Goal: Task Accomplishment & Management: Manage account settings

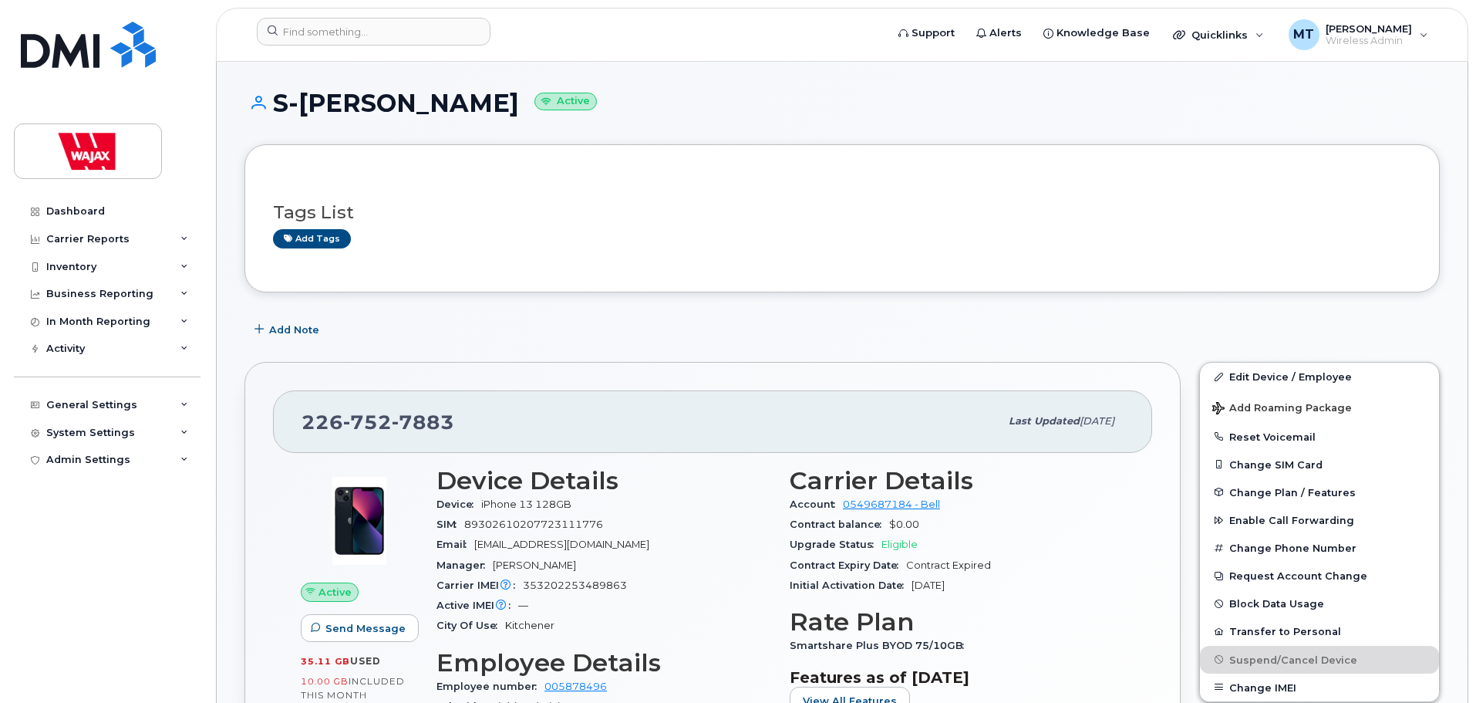
scroll to position [154, 0]
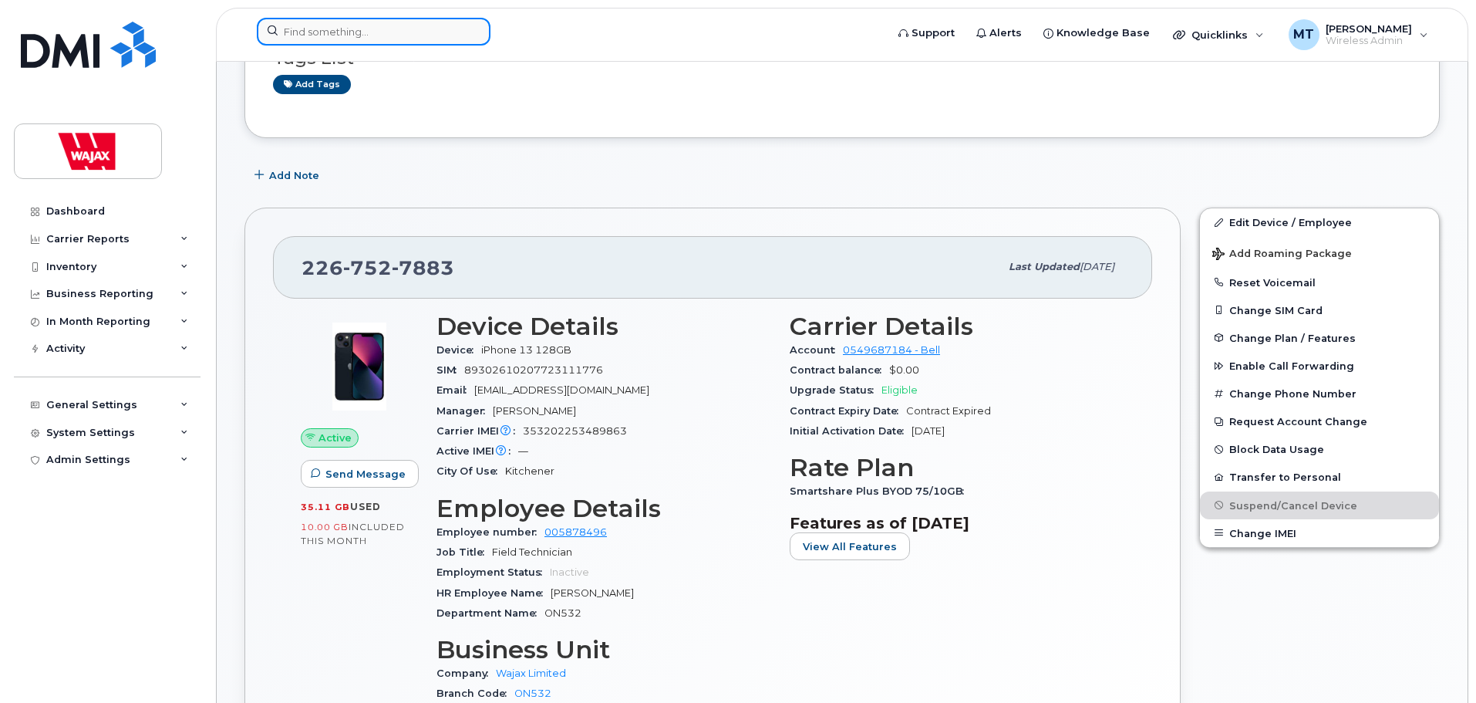
click at [434, 34] on input at bounding box center [374, 32] width 234 height 28
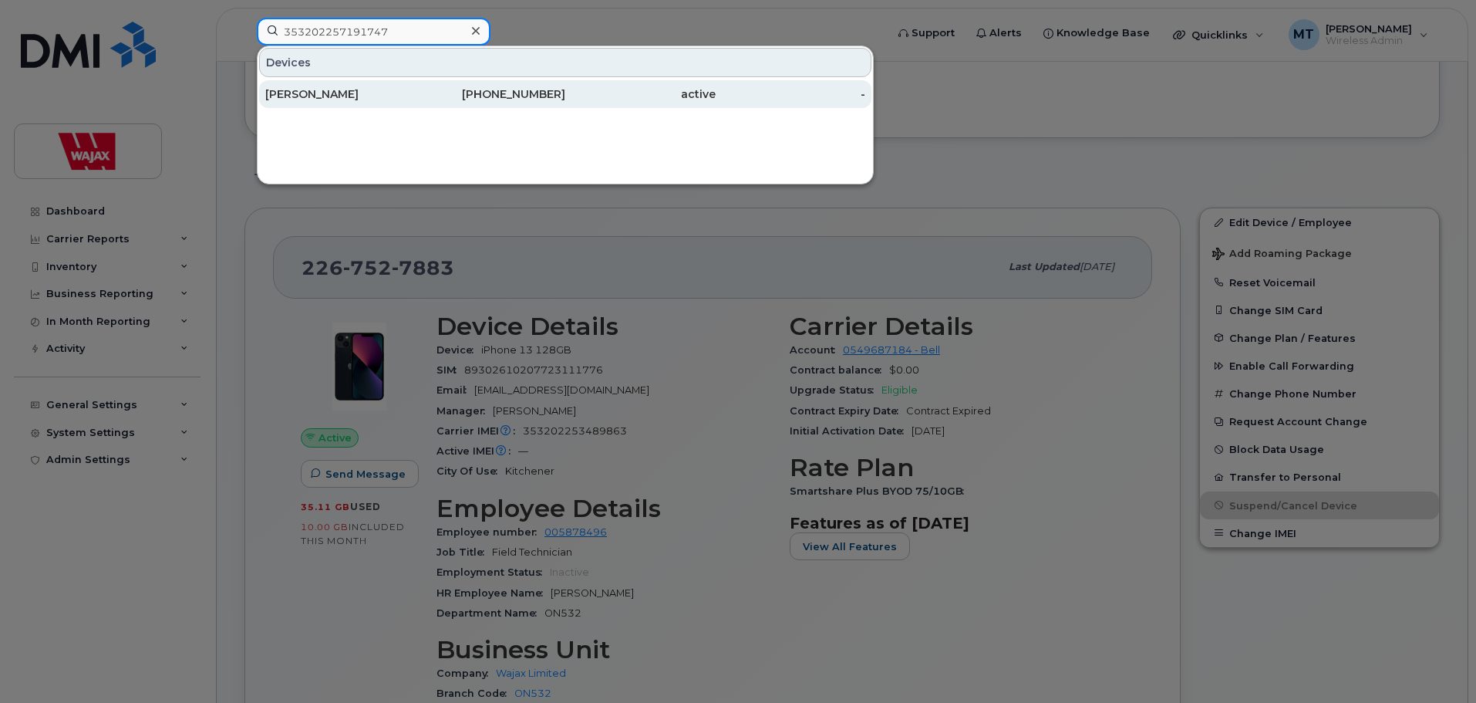
type input "353202257191747"
click at [433, 81] on div "[PHONE_NUMBER]" at bounding box center [491, 94] width 150 height 28
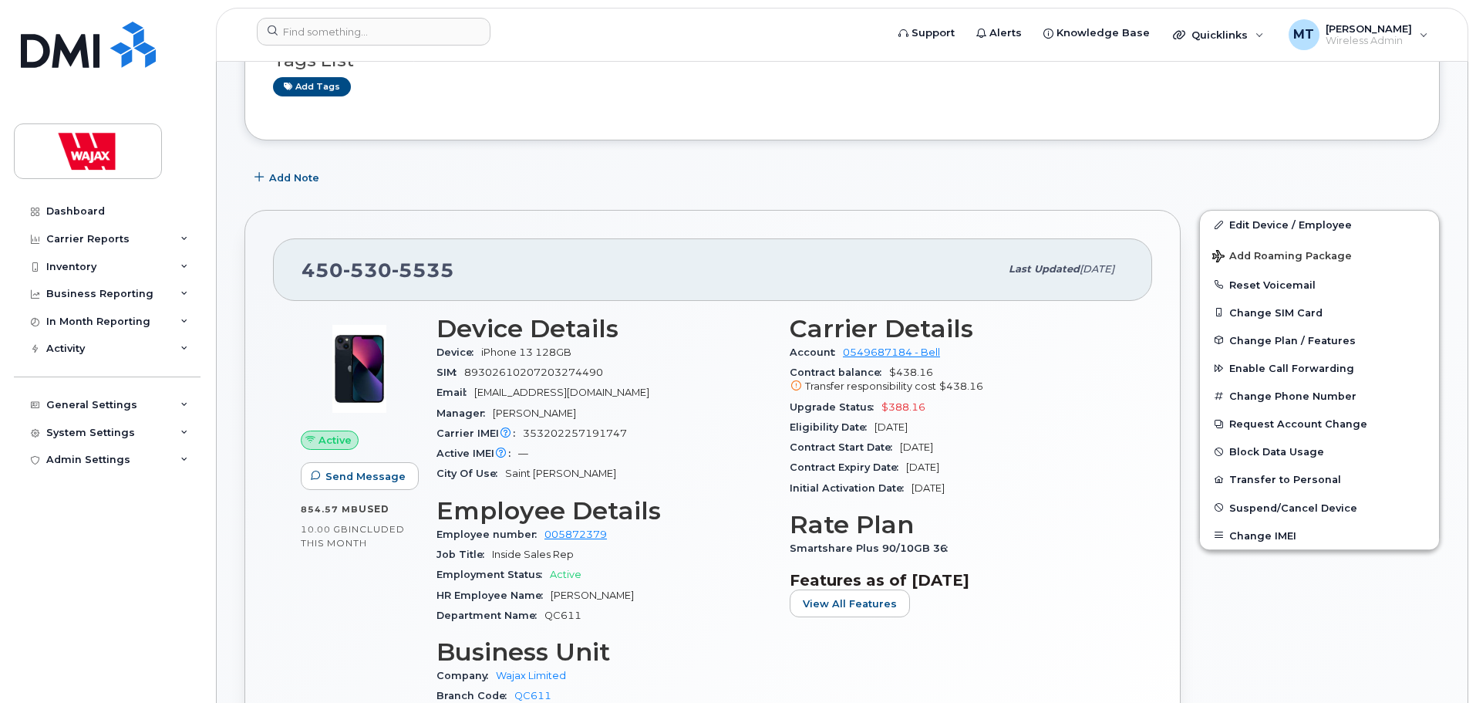
scroll to position [309, 0]
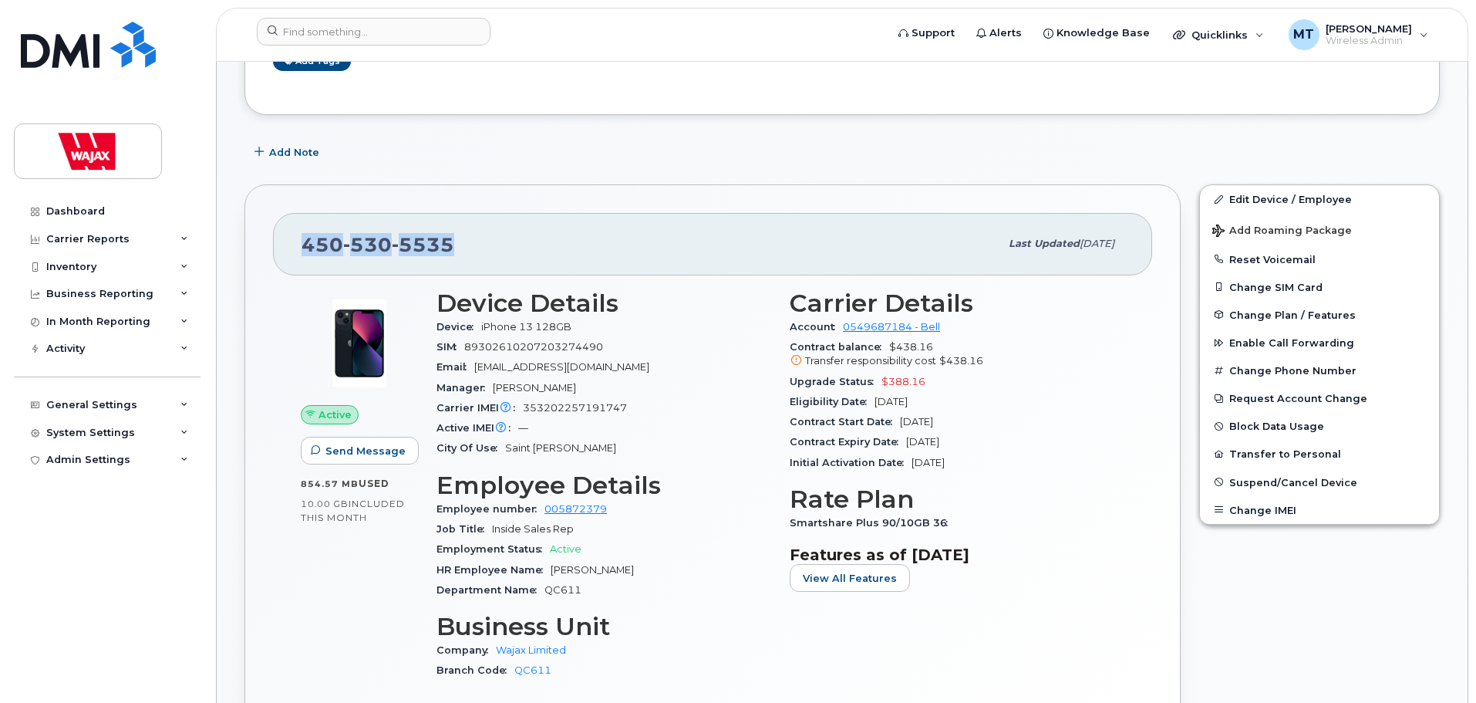
drag, startPoint x: 447, startPoint y: 249, endPoint x: 300, endPoint y: 247, distance: 146.6
click at [300, 247] on div "450 530 5535 Last updated Sep 15, 2025" at bounding box center [712, 244] width 879 height 62
copy span "450 530 5535"
click at [569, 188] on div "450 530 5535 Last updated Sep 15, 2025 Active Send Message 854.57 MB  used 10.0…" at bounding box center [713, 487] width 936 height 606
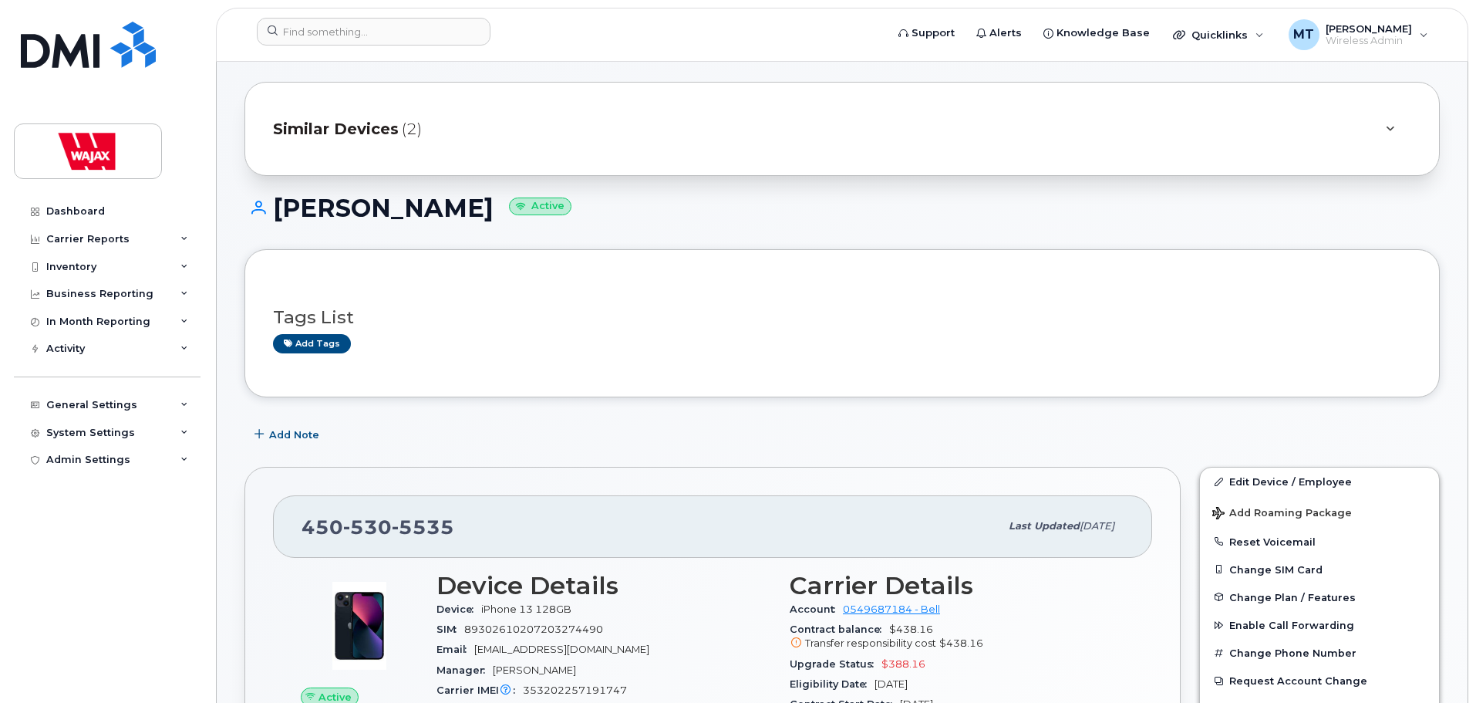
scroll to position [0, 0]
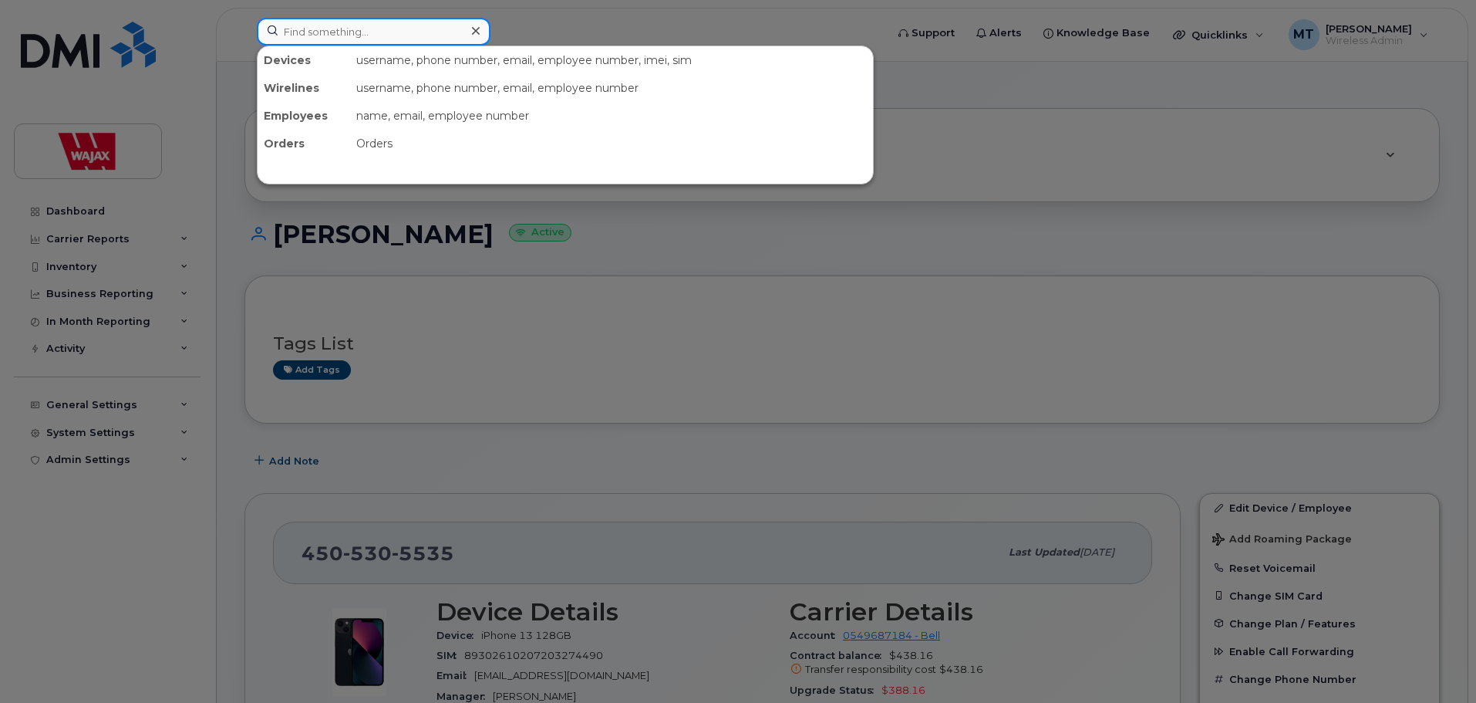
click at [410, 41] on input at bounding box center [374, 32] width 234 height 28
paste input "4505305535"
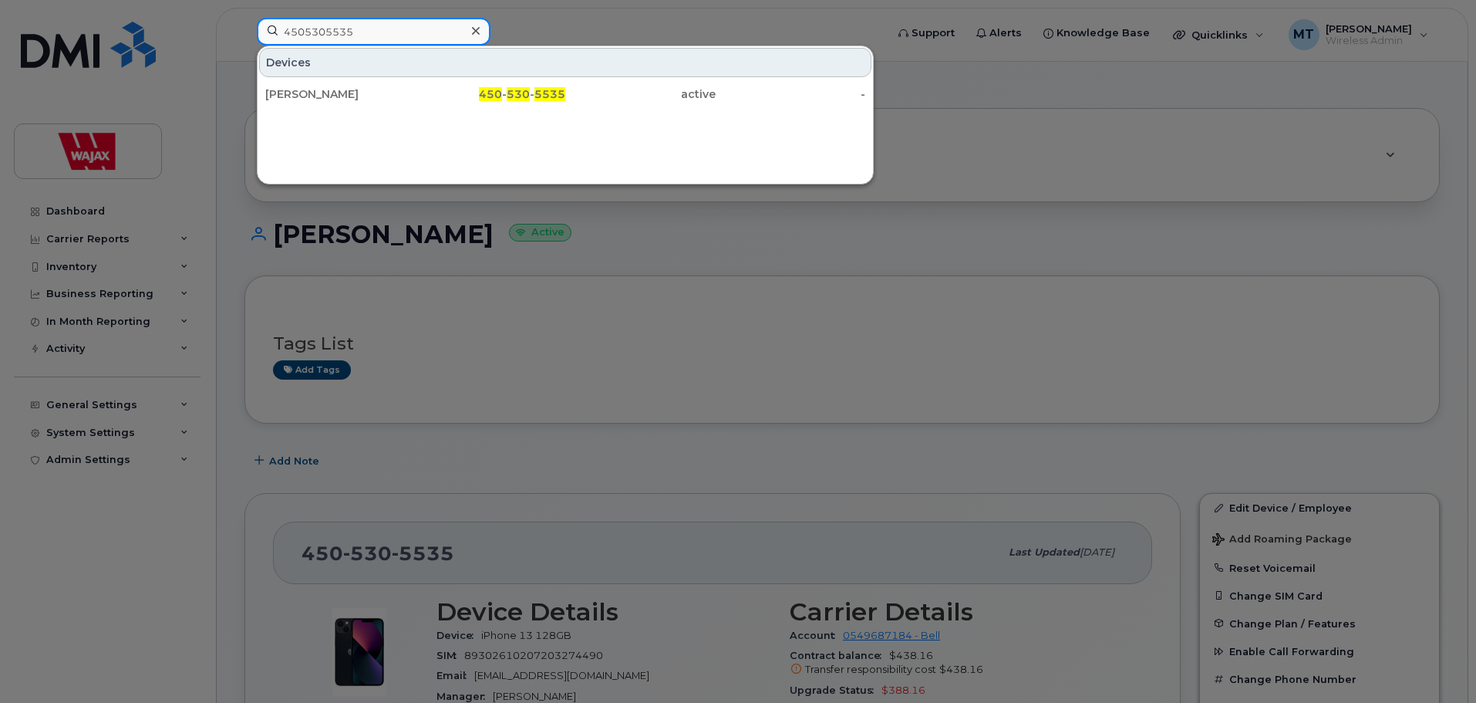
type input "4505305535"
click at [472, 31] on icon at bounding box center [476, 31] width 8 height 12
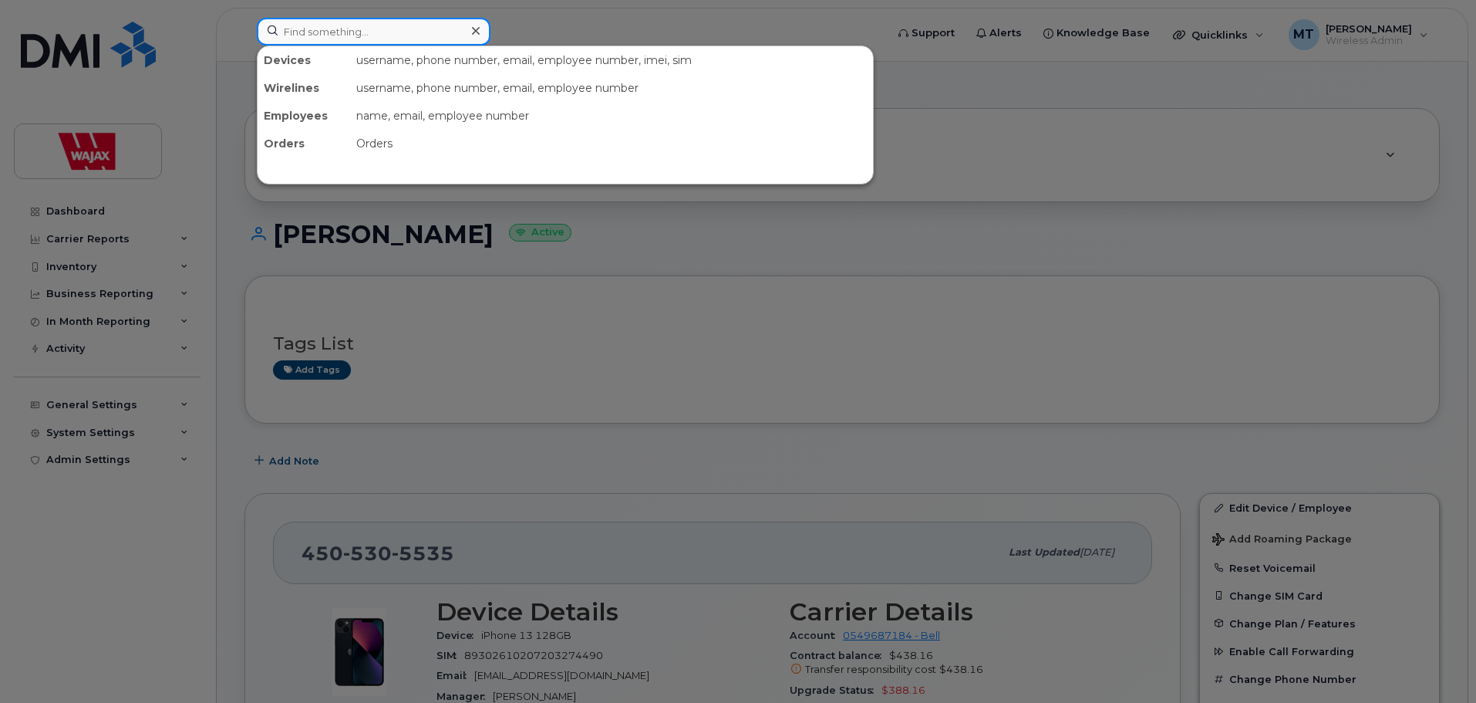
click at [454, 29] on input at bounding box center [374, 32] width 234 height 28
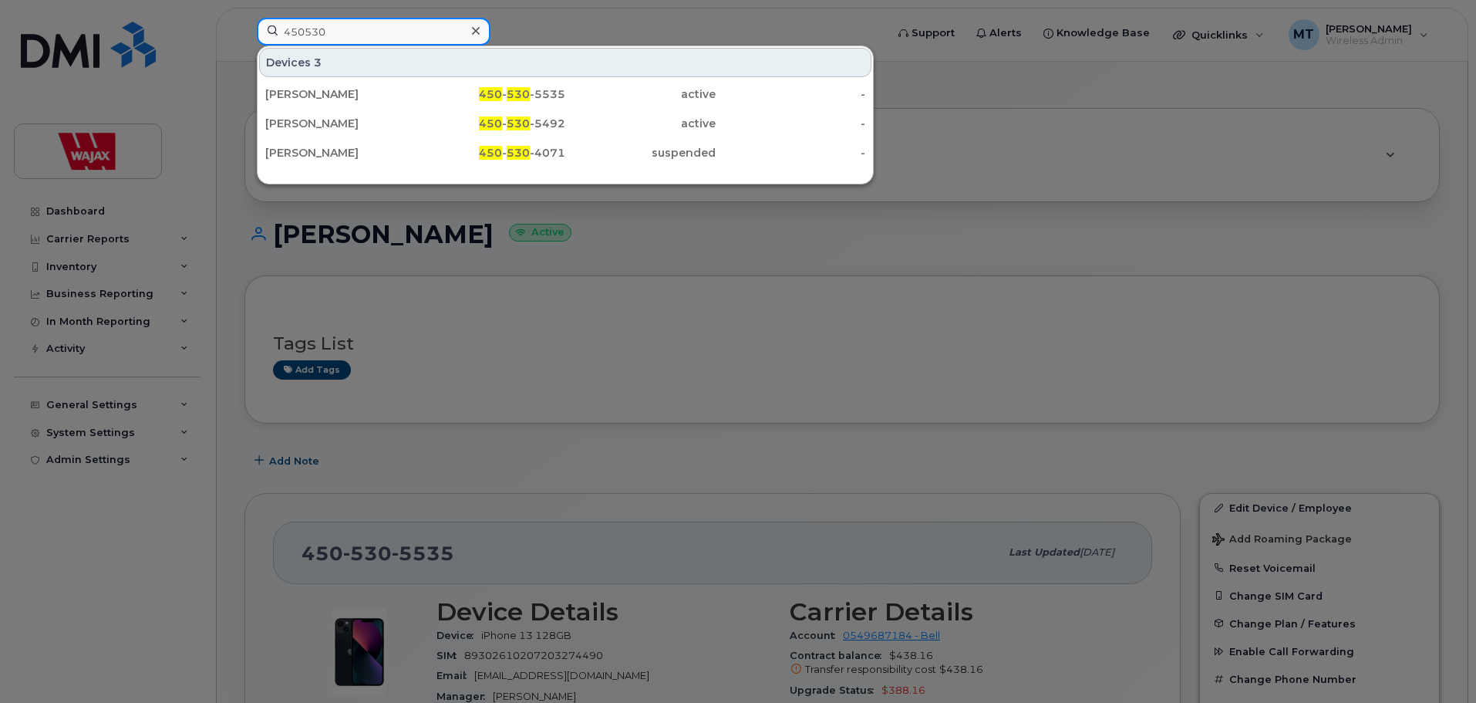
drag, startPoint x: 424, startPoint y: 31, endPoint x: 129, endPoint y: 22, distance: 295.5
click at [245, 22] on div "450530 Devices 3 Sandra Belley 450 - 530 -5535 active - Martin Lauzon 450 - 530…" at bounding box center [566, 35] width 643 height 34
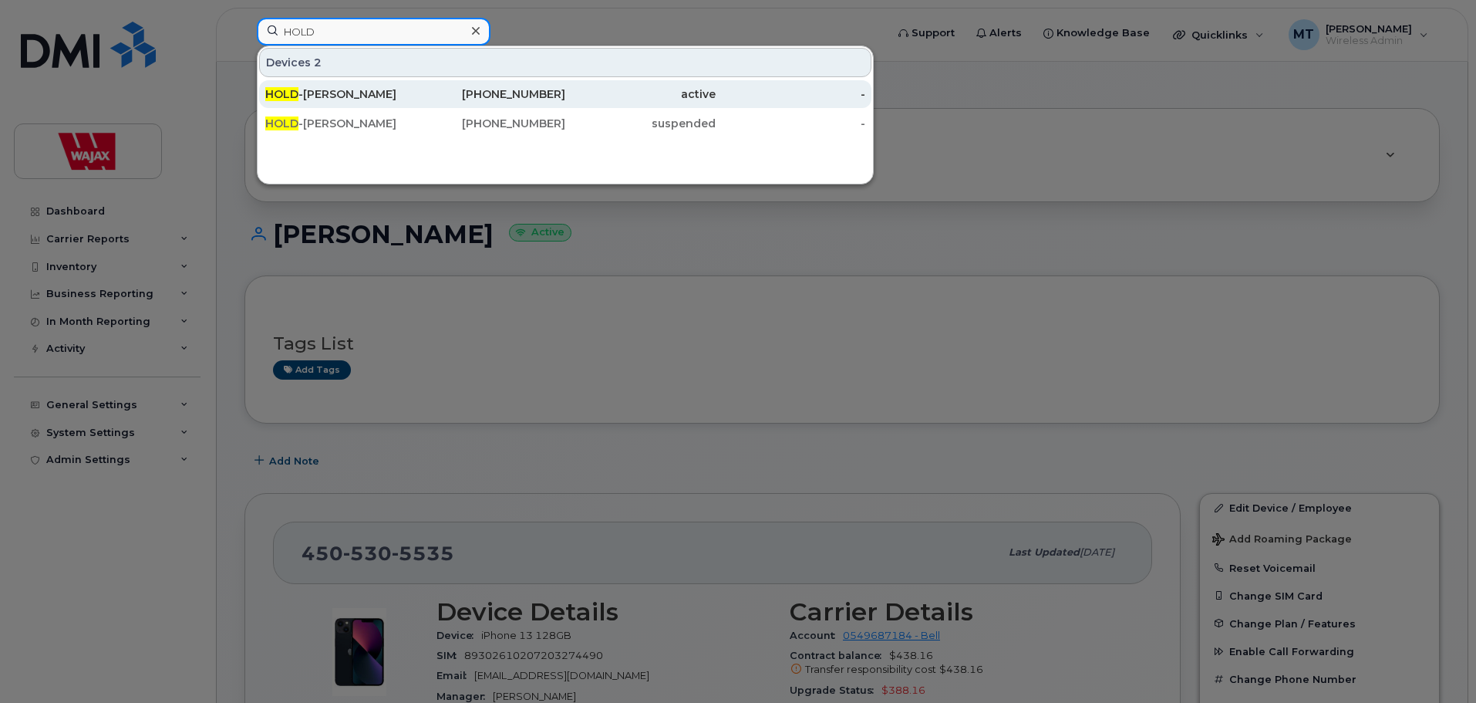
type input "HOLD"
click at [430, 83] on div "780-882-0941" at bounding box center [491, 94] width 150 height 28
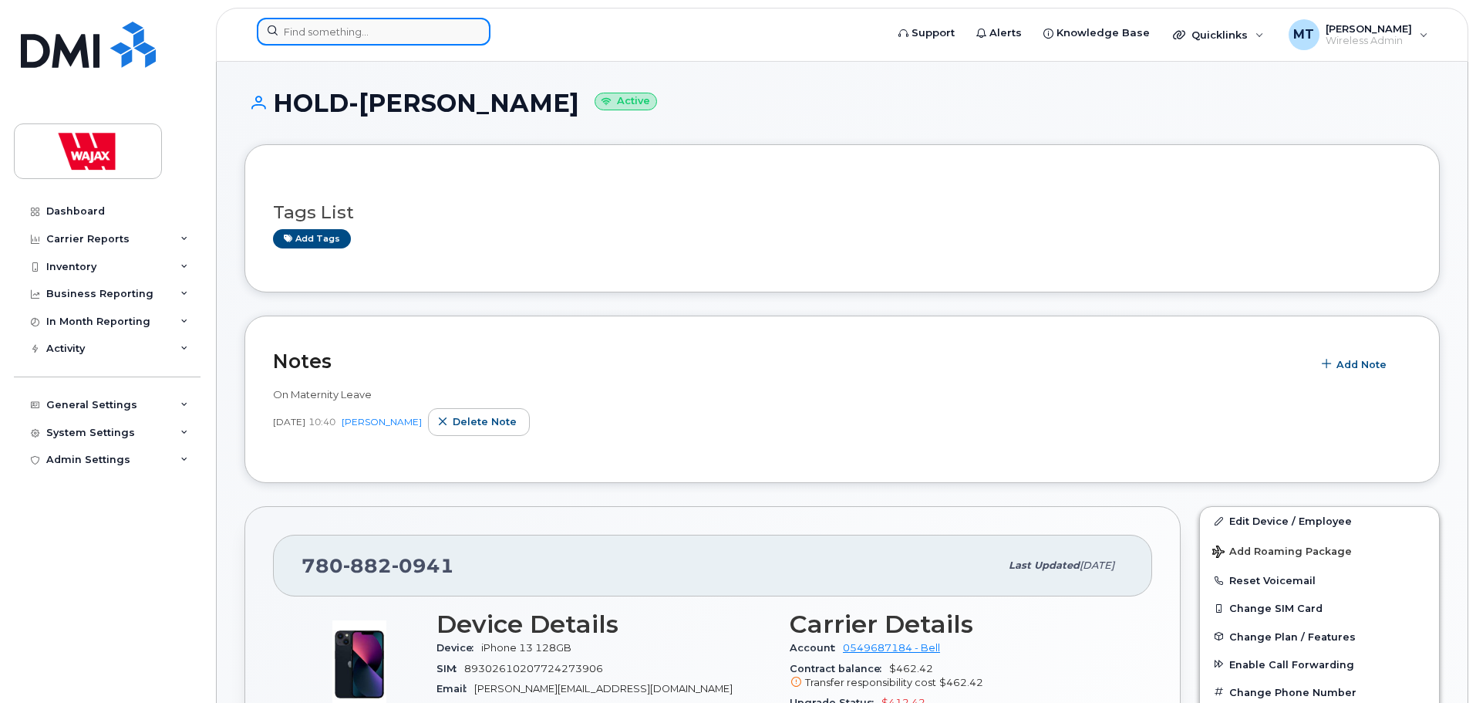
click at [421, 32] on input at bounding box center [374, 32] width 234 height 28
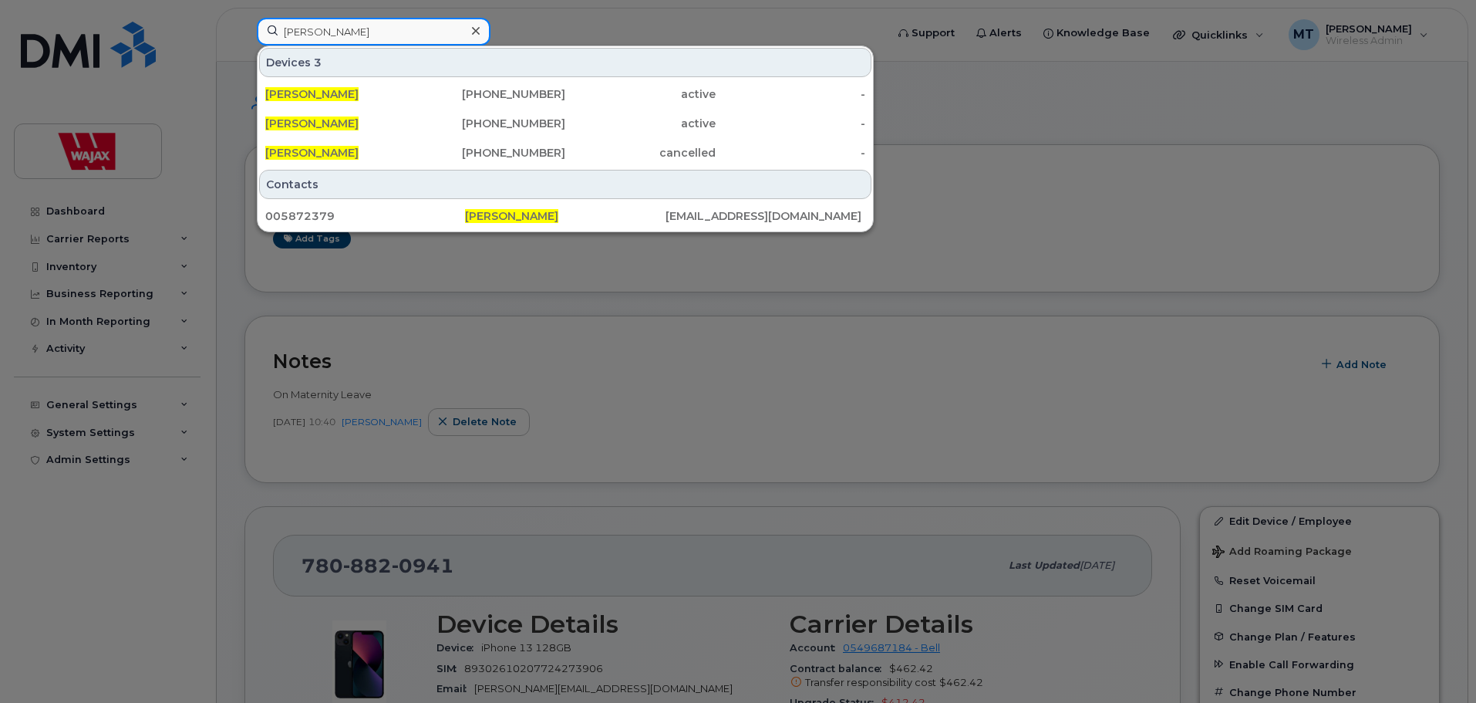
drag, startPoint x: 430, startPoint y: 30, endPoint x: 52, endPoint y: 9, distance: 378.5
click at [245, 18] on div "Sandra Belley Devices 3 Sandra Belley 450-530-5535 active - Sandra Belley 587-2…" at bounding box center [566, 35] width 643 height 34
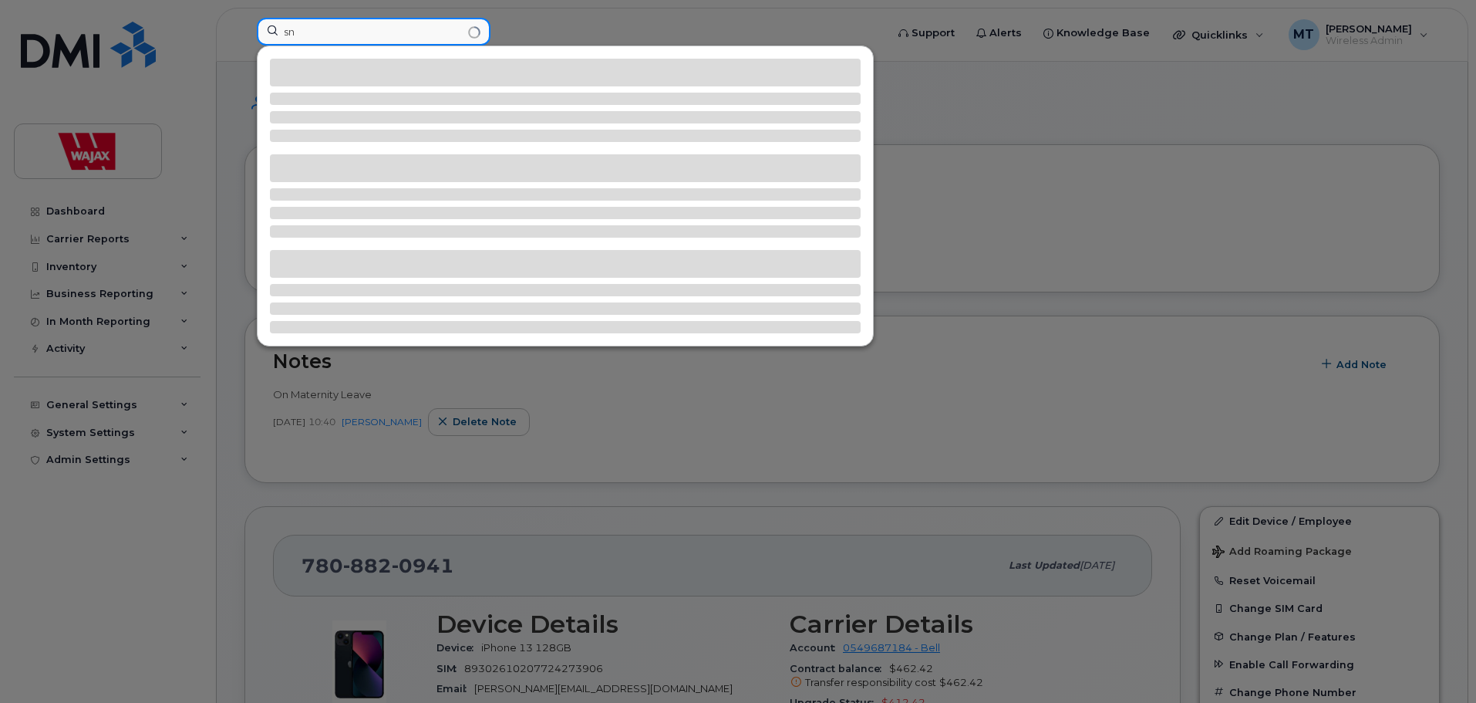
type input "s"
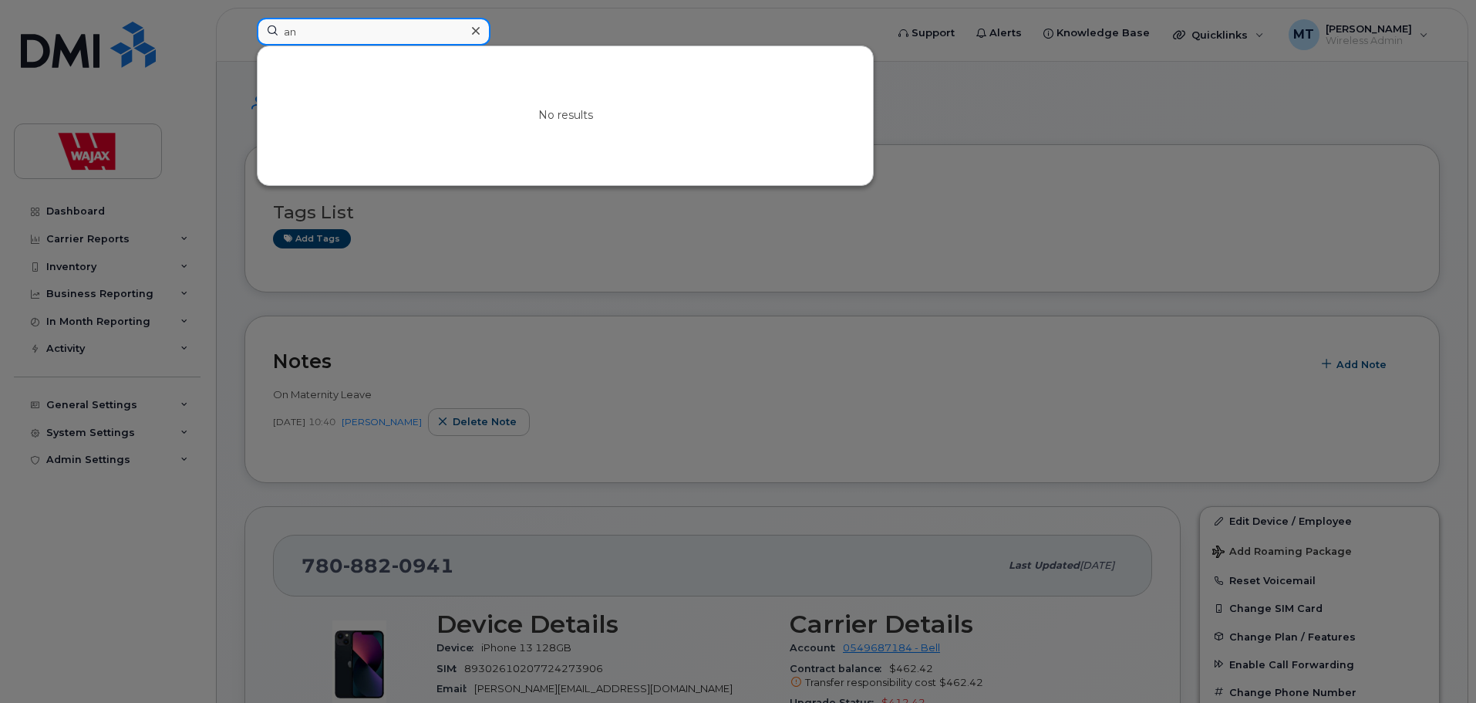
type input "a"
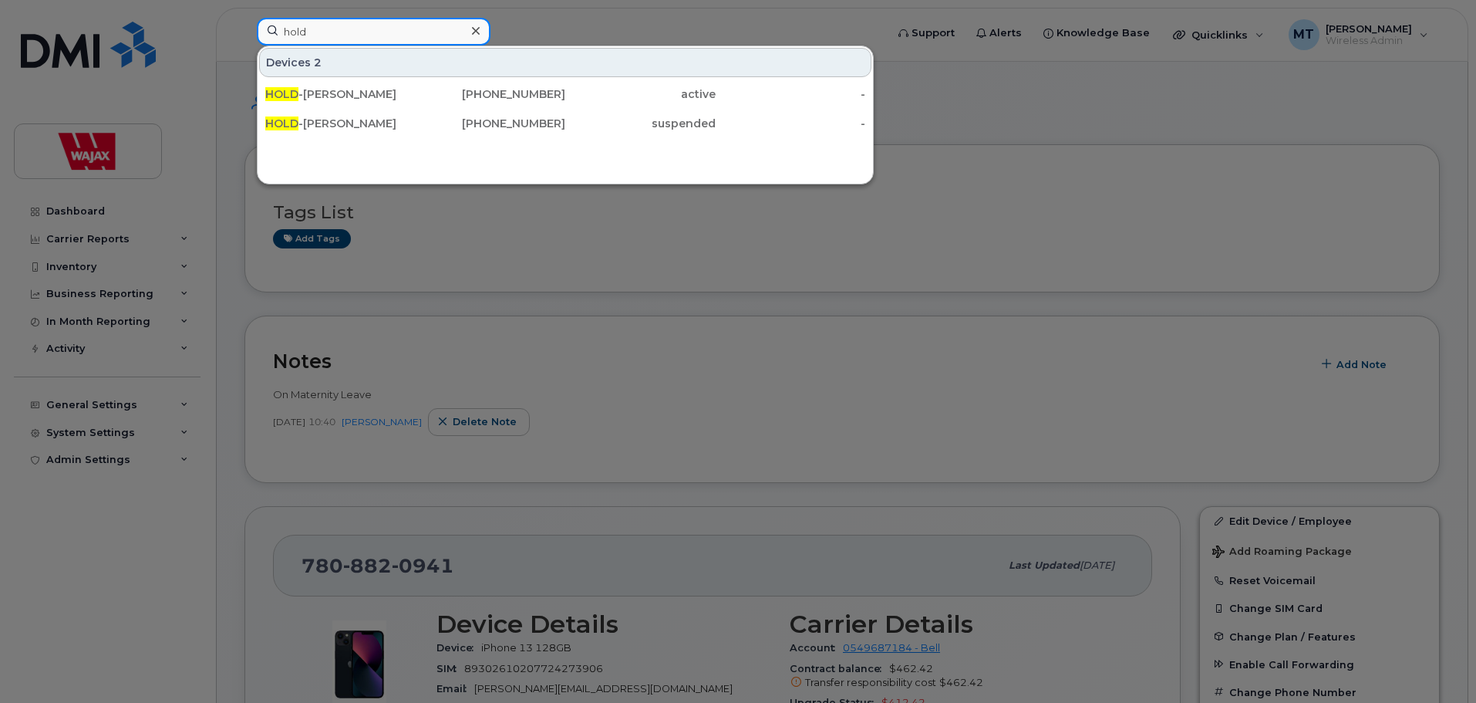
drag, startPoint x: 332, startPoint y: 27, endPoint x: 215, endPoint y: 28, distance: 116.5
click at [245, 28] on div "hold Devices 2 HOLD -Angela Hillier 780-882-0941 active - HOLD -Justeena Jose 4…" at bounding box center [566, 35] width 643 height 34
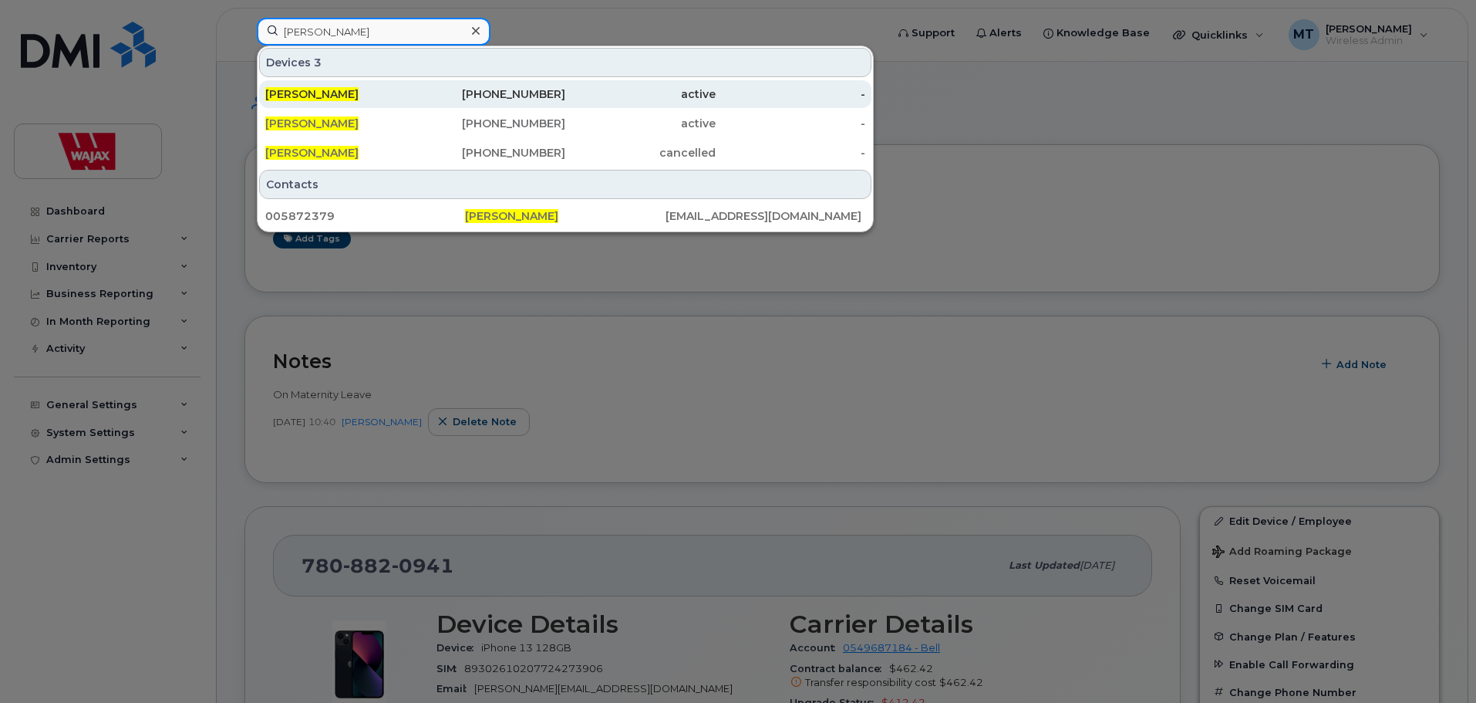
type input "sandra belley"
click at [375, 96] on div "[PERSON_NAME]" at bounding box center [340, 93] width 150 height 15
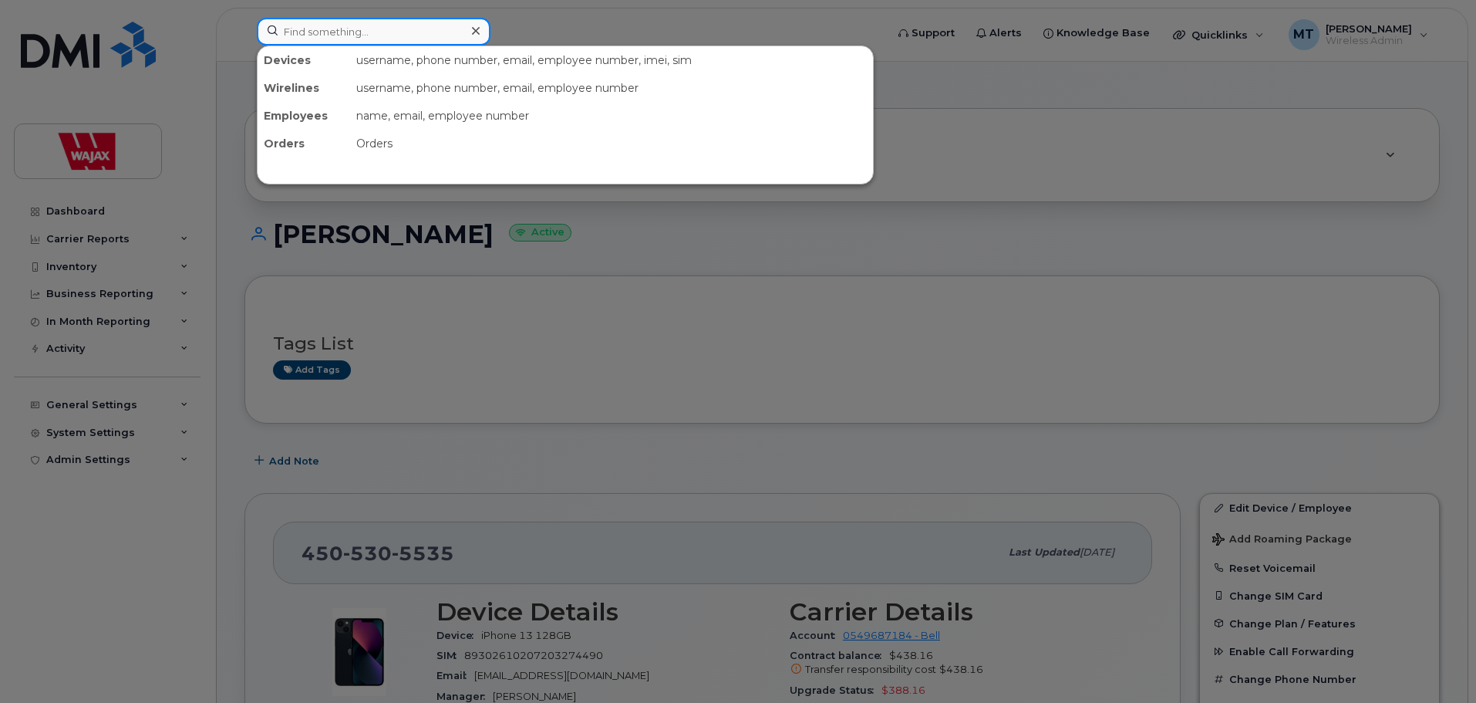
click at [451, 24] on input at bounding box center [374, 32] width 234 height 28
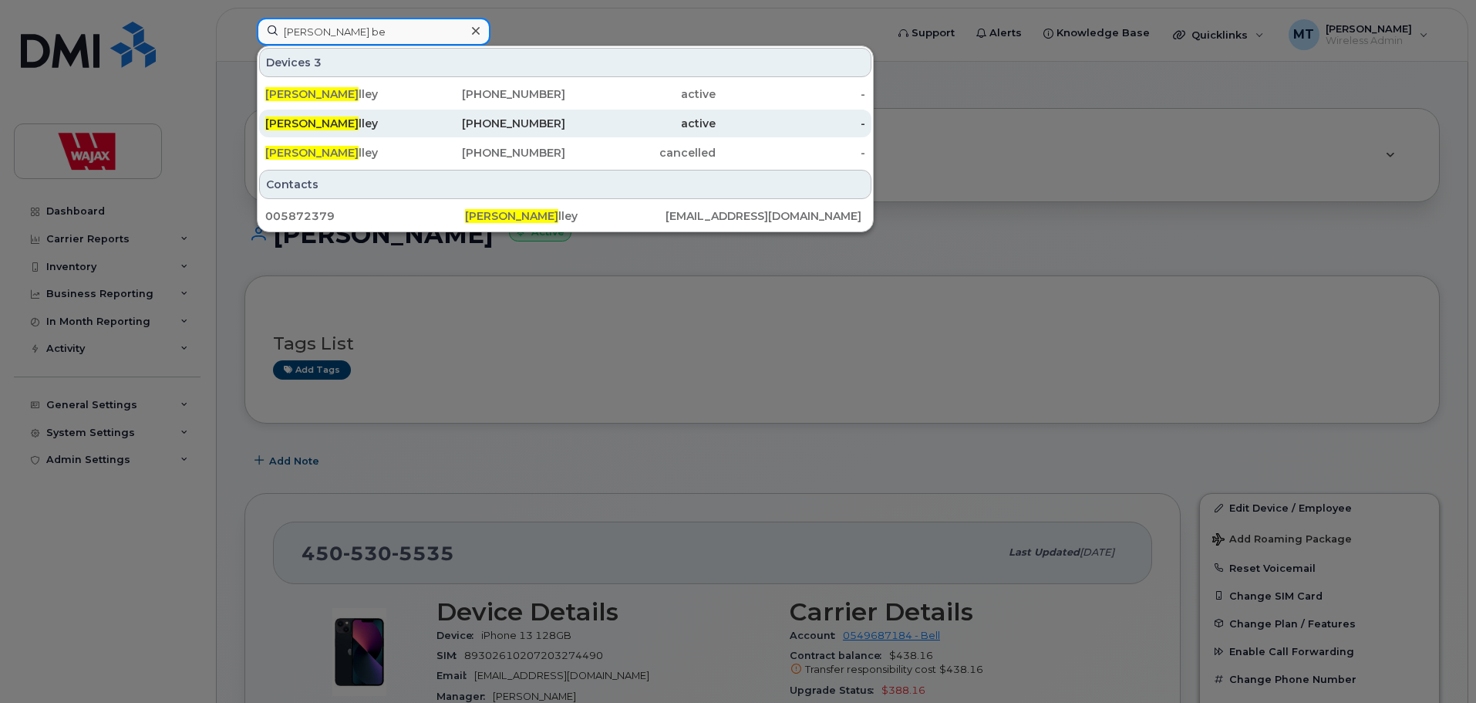
type input "sandra be"
click at [407, 118] on div "Sandra Be lley" at bounding box center [340, 123] width 150 height 15
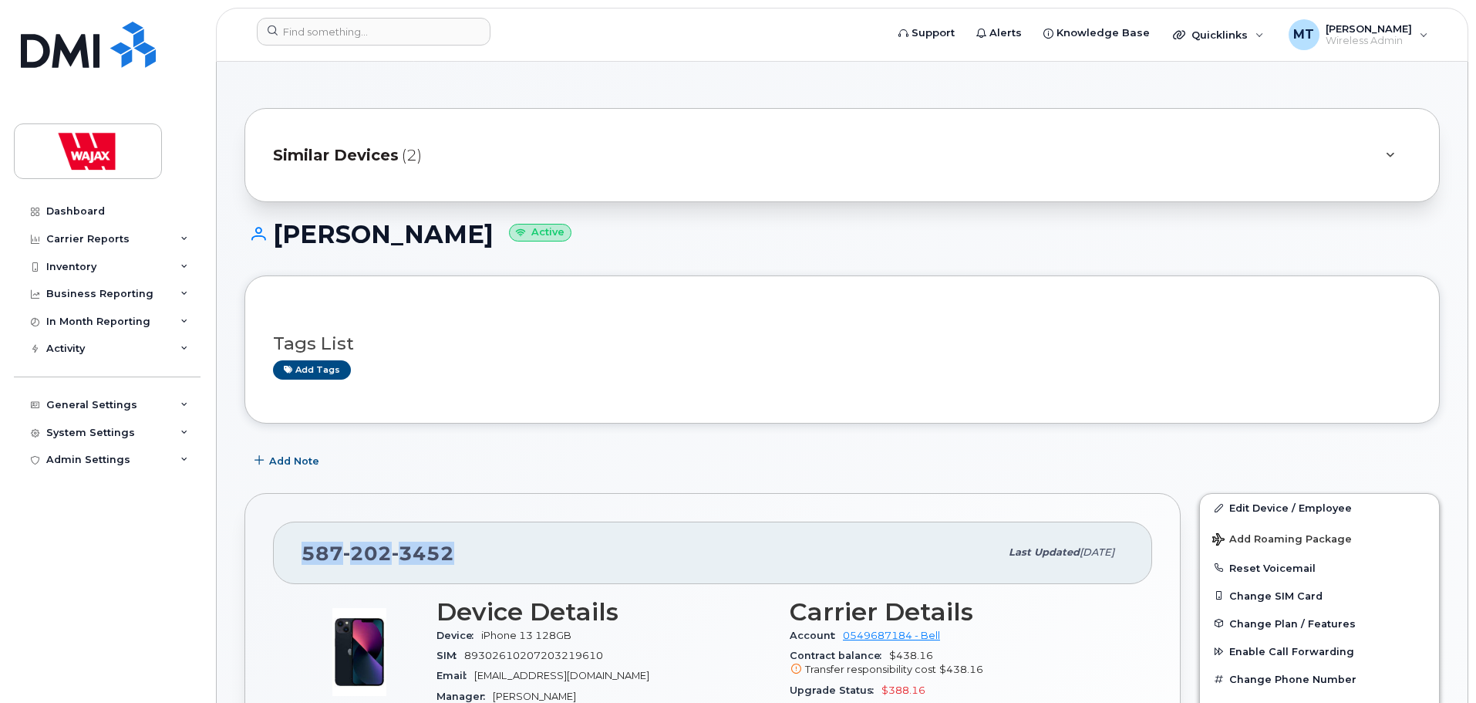
drag, startPoint x: 474, startPoint y: 565, endPoint x: 283, endPoint y: 557, distance: 191.4
click at [283, 557] on div "[PHONE_NUMBER] Last updated [DATE]" at bounding box center [712, 552] width 879 height 62
copy span "[PHONE_NUMBER]"
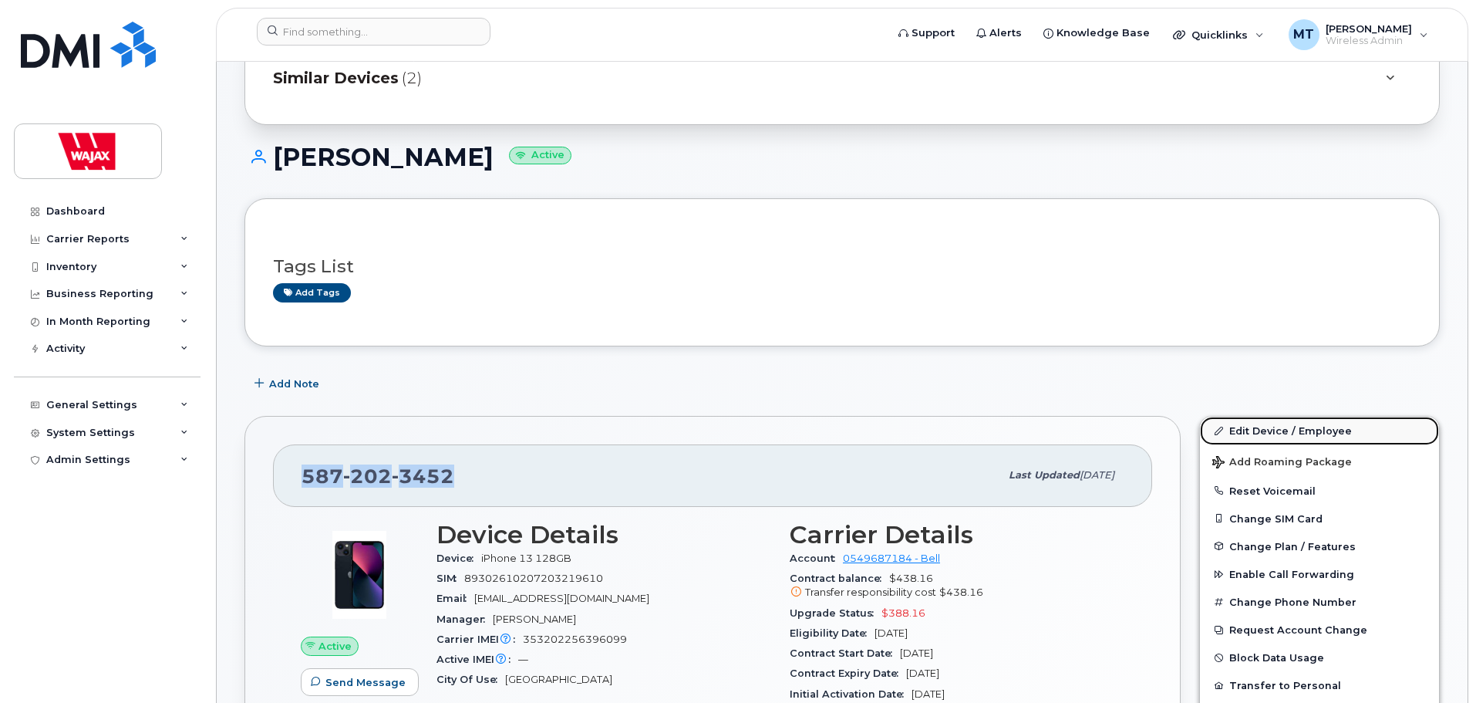
click at [1271, 430] on link "Edit Device / Employee" at bounding box center [1319, 430] width 239 height 28
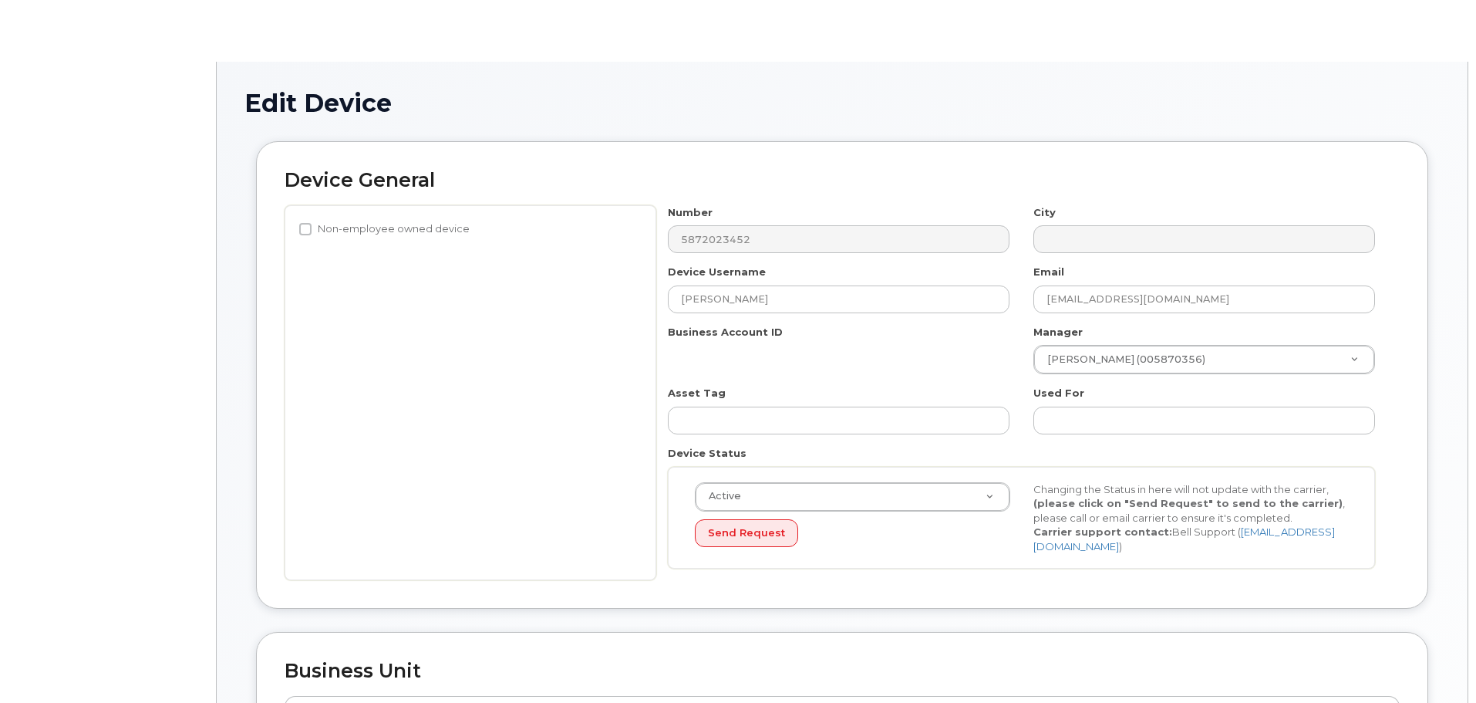
select select "23291732"
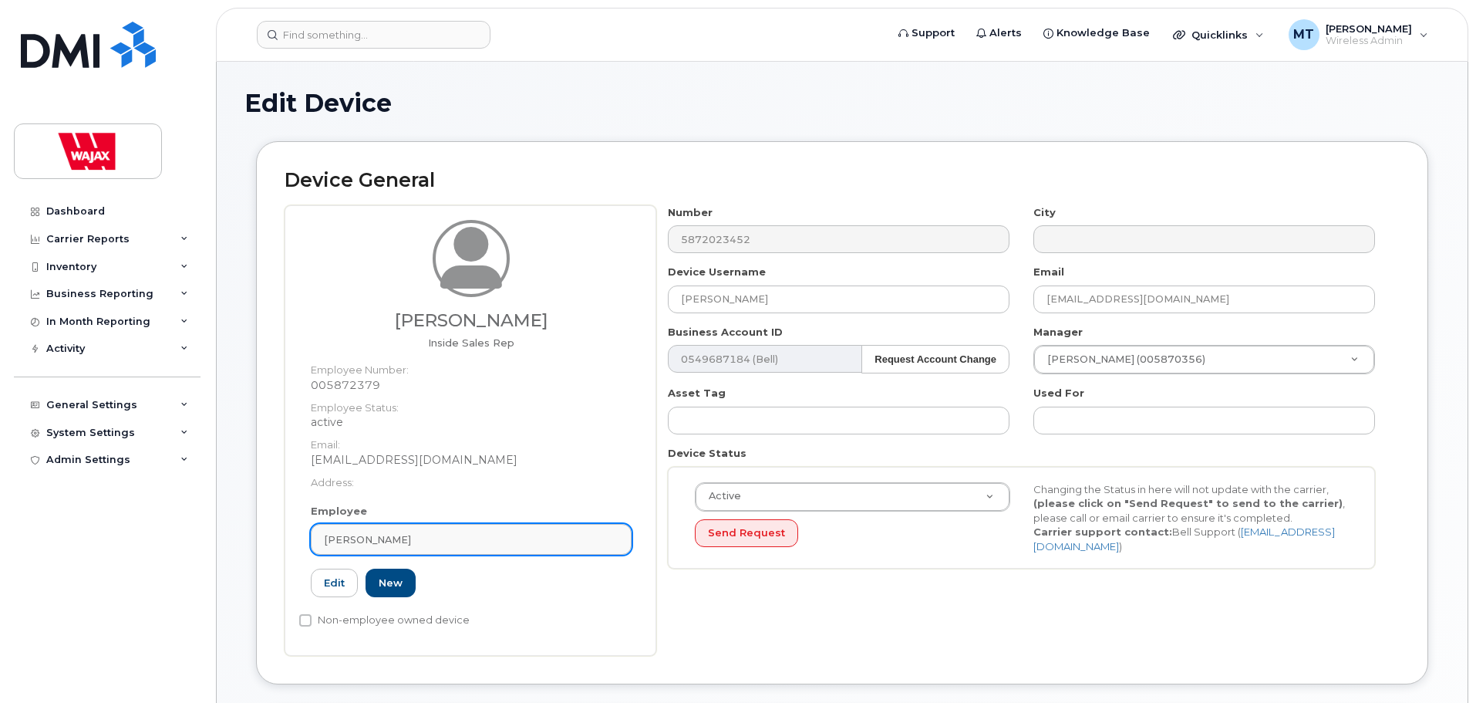
click at [420, 546] on div "[PERSON_NAME]" at bounding box center [471, 539] width 295 height 15
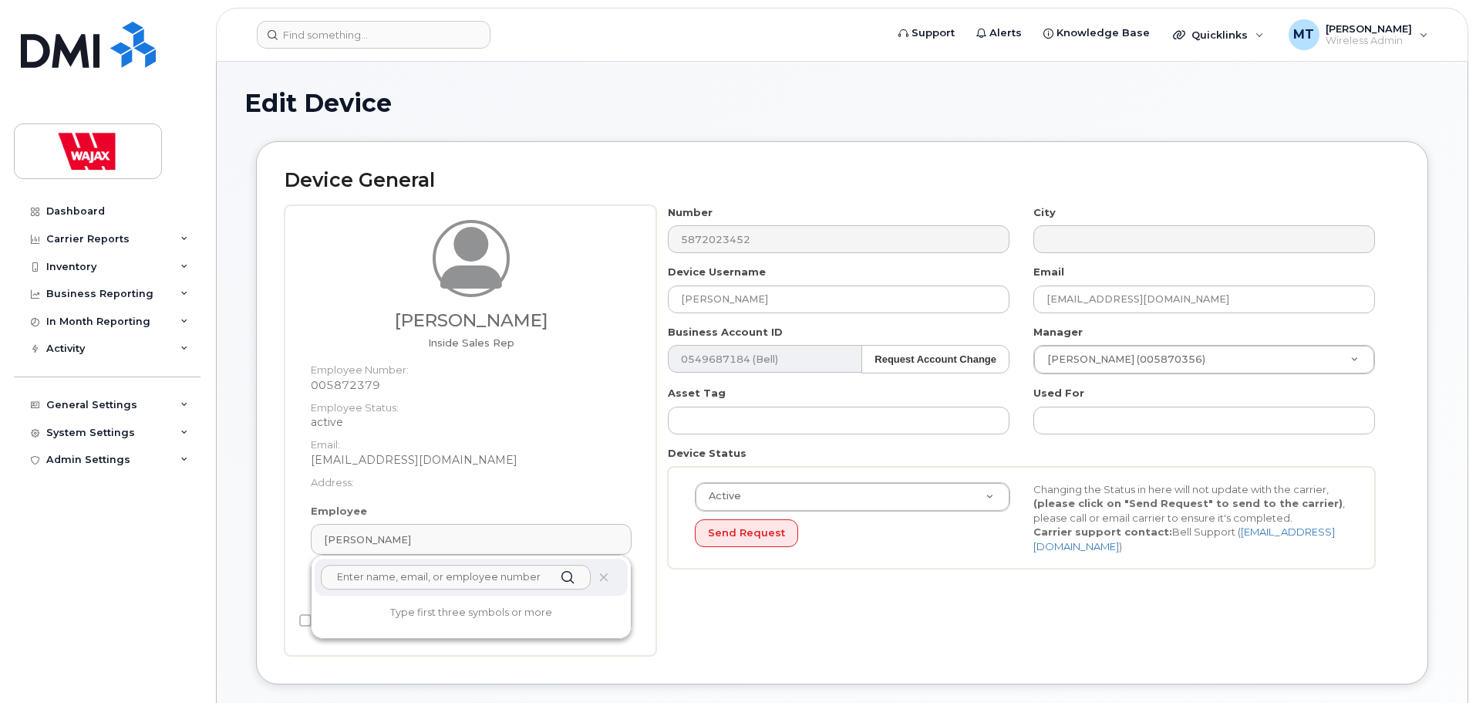
paste input "[PERSON_NAME]"
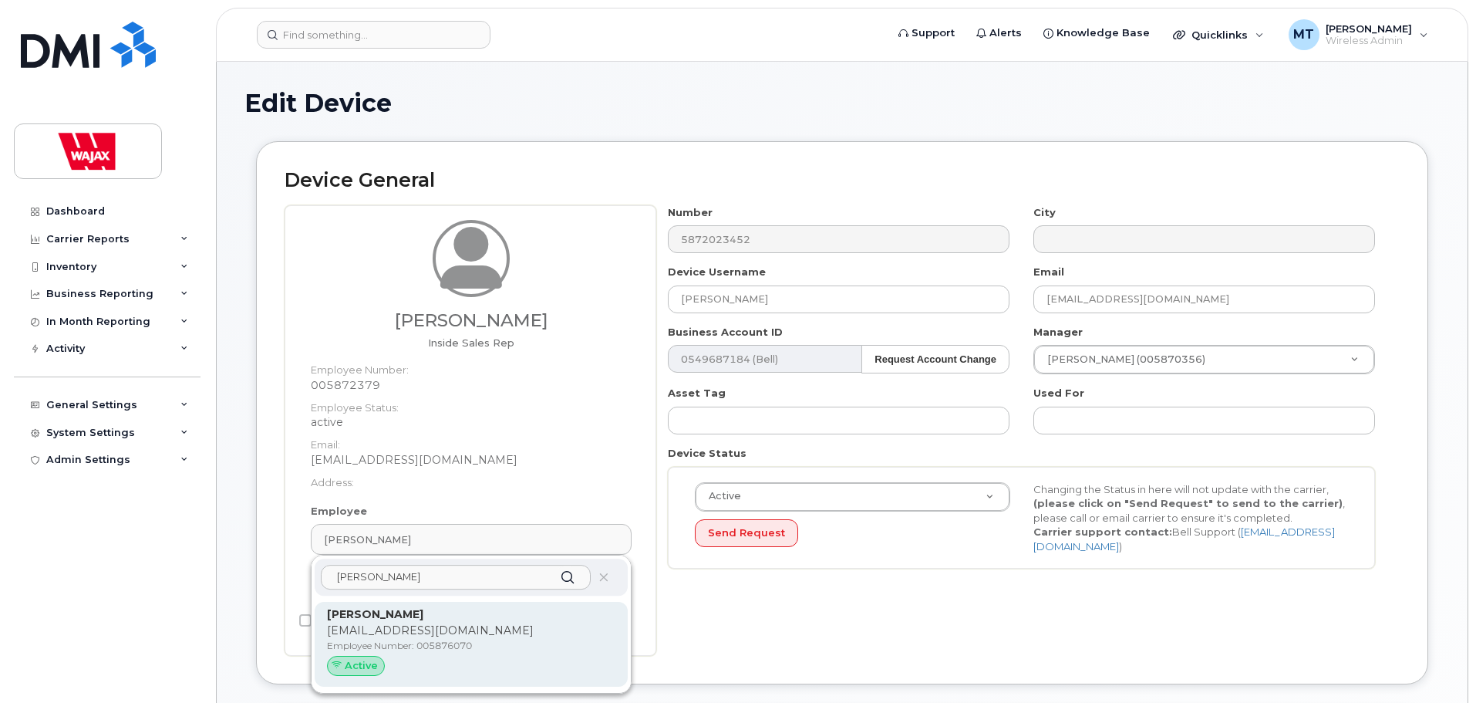
type input "[PERSON_NAME]"
click at [437, 622] on div "[PERSON_NAME] [EMAIL_ADDRESS][DOMAIN_NAME] Employee Number: 005876070 Active" at bounding box center [471, 644] width 288 height 76
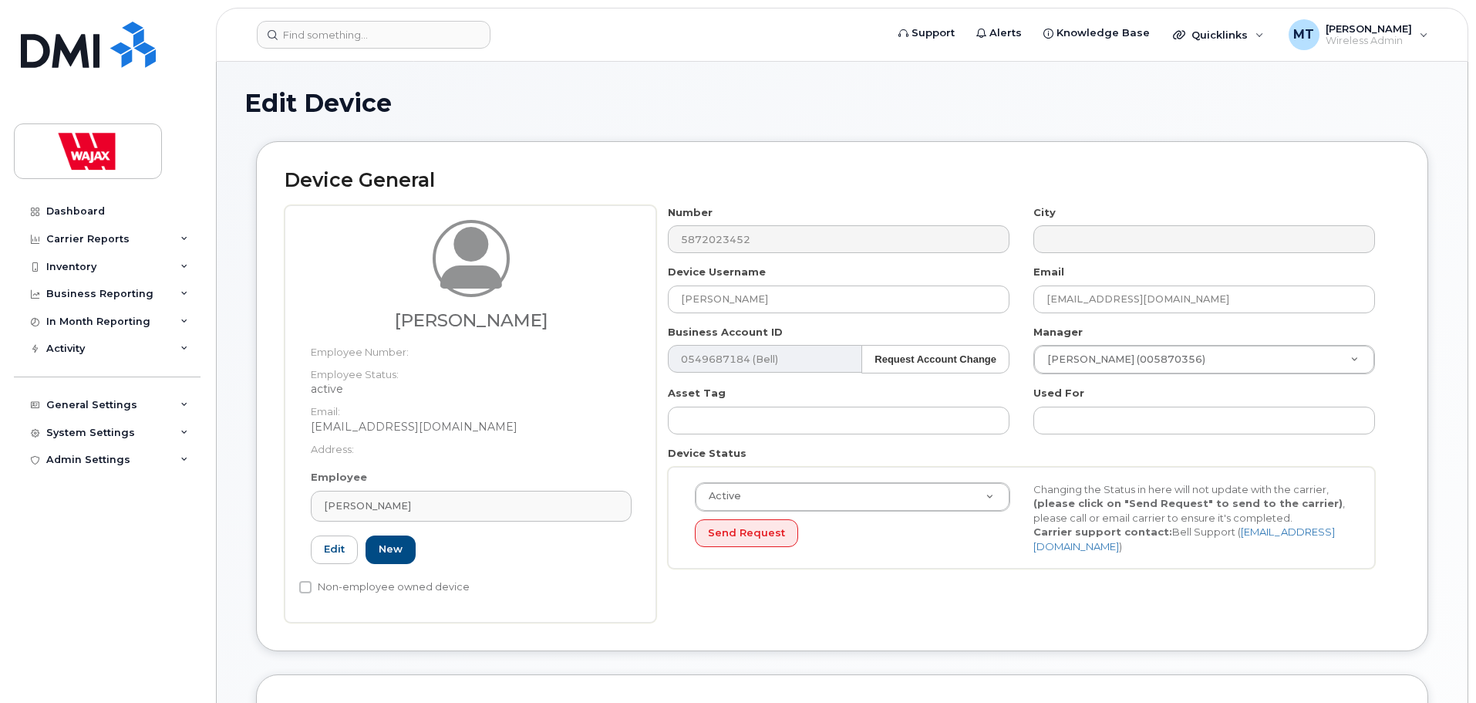
type input "[PERSON_NAME]"
type input "[EMAIL_ADDRESS][DOMAIN_NAME]"
type input "35622498"
type input "005876070"
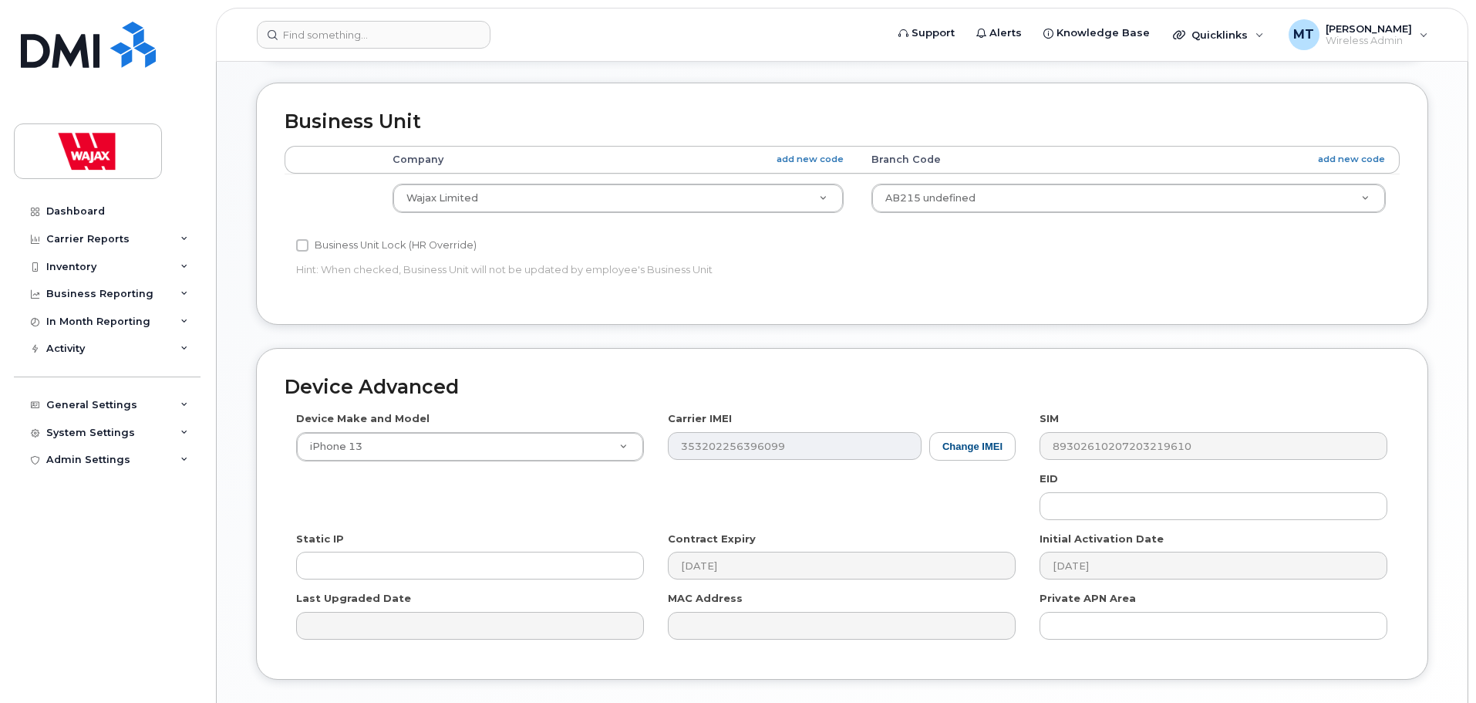
scroll to position [697, 0]
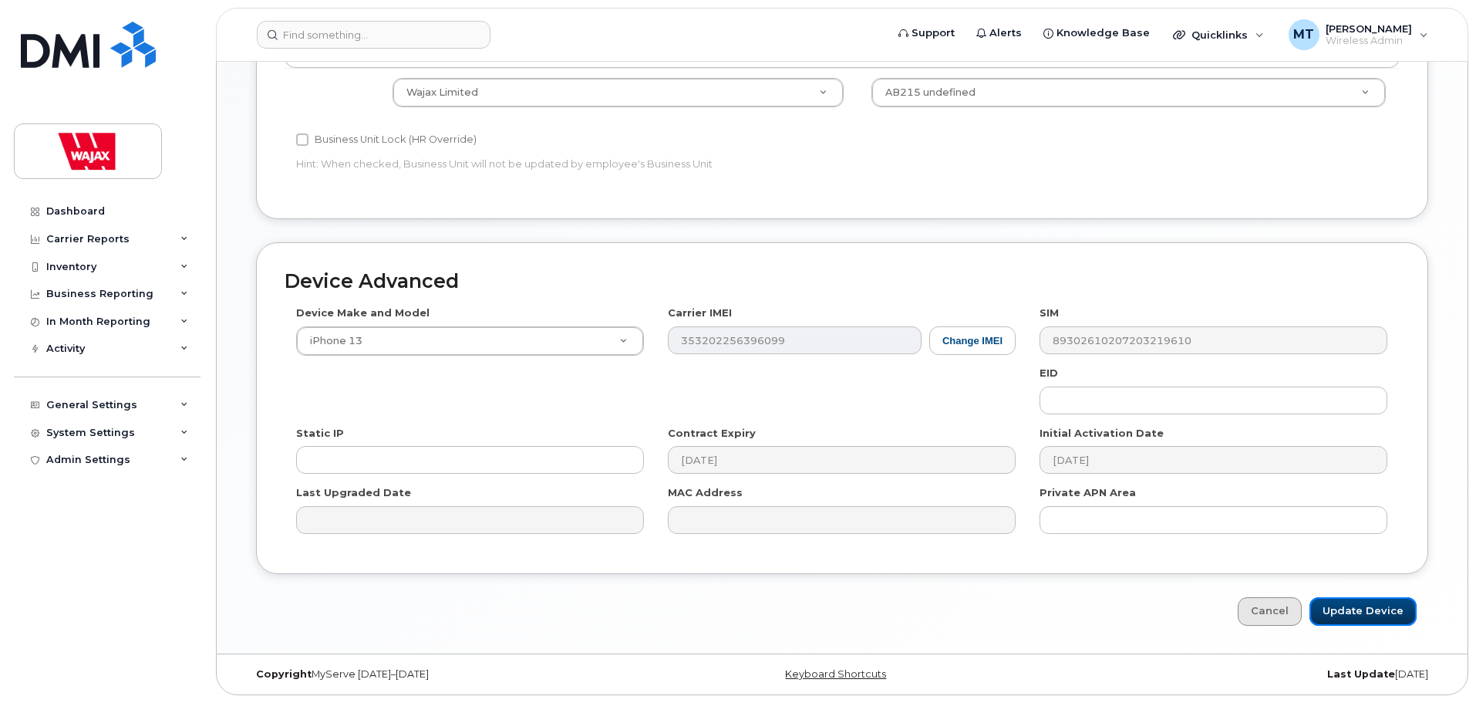
click at [1336, 609] on input "Update Device" at bounding box center [1363, 611] width 107 height 29
type input "Saving..."
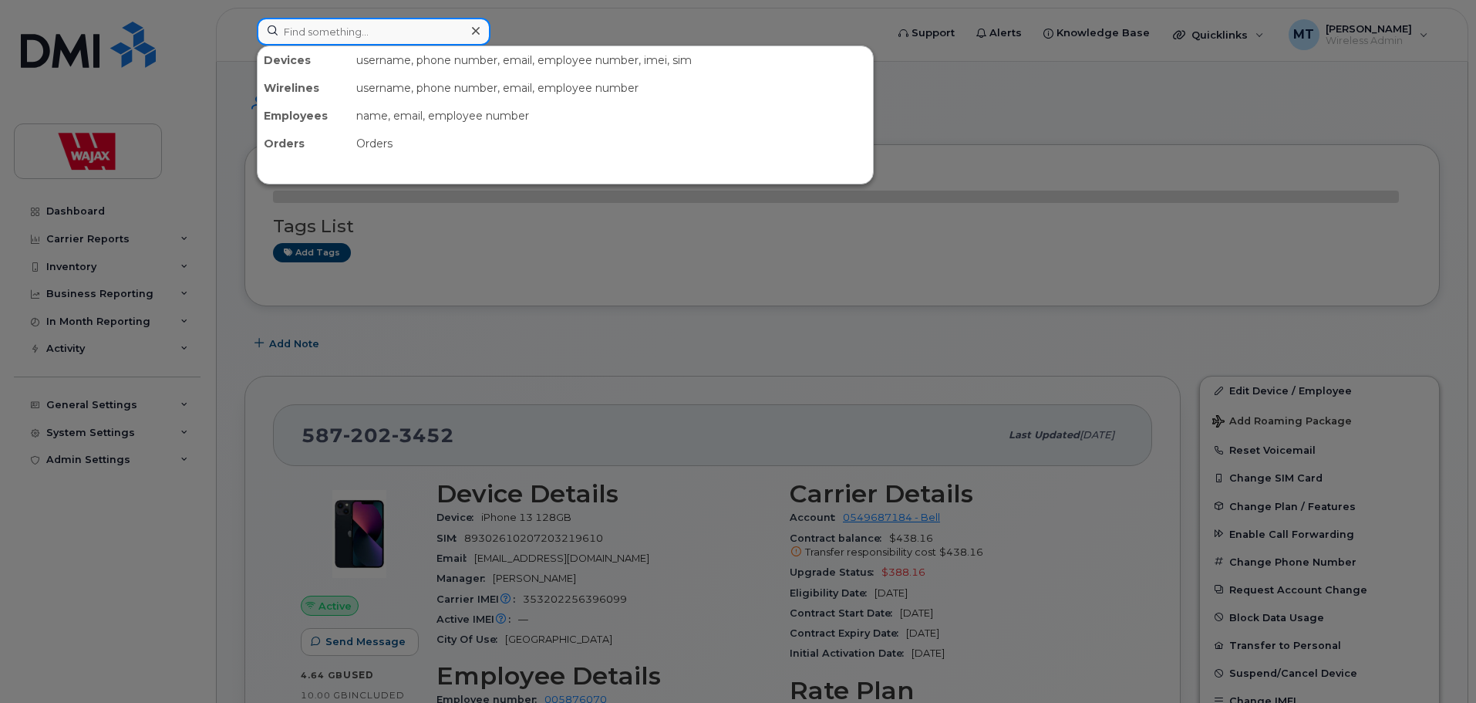
click at [424, 40] on input at bounding box center [374, 32] width 234 height 28
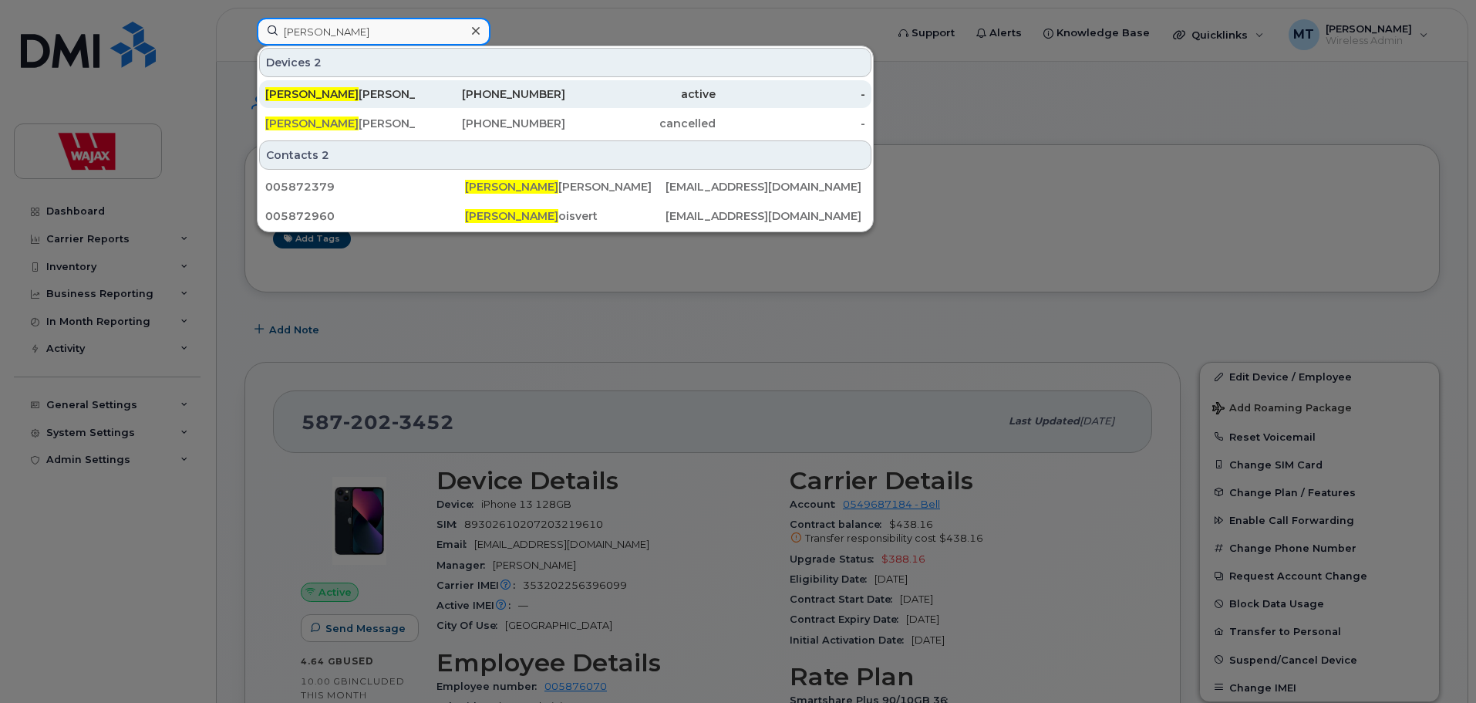
type input "sandra b"
click at [395, 92] on div "Sandra B elley" at bounding box center [340, 93] width 150 height 15
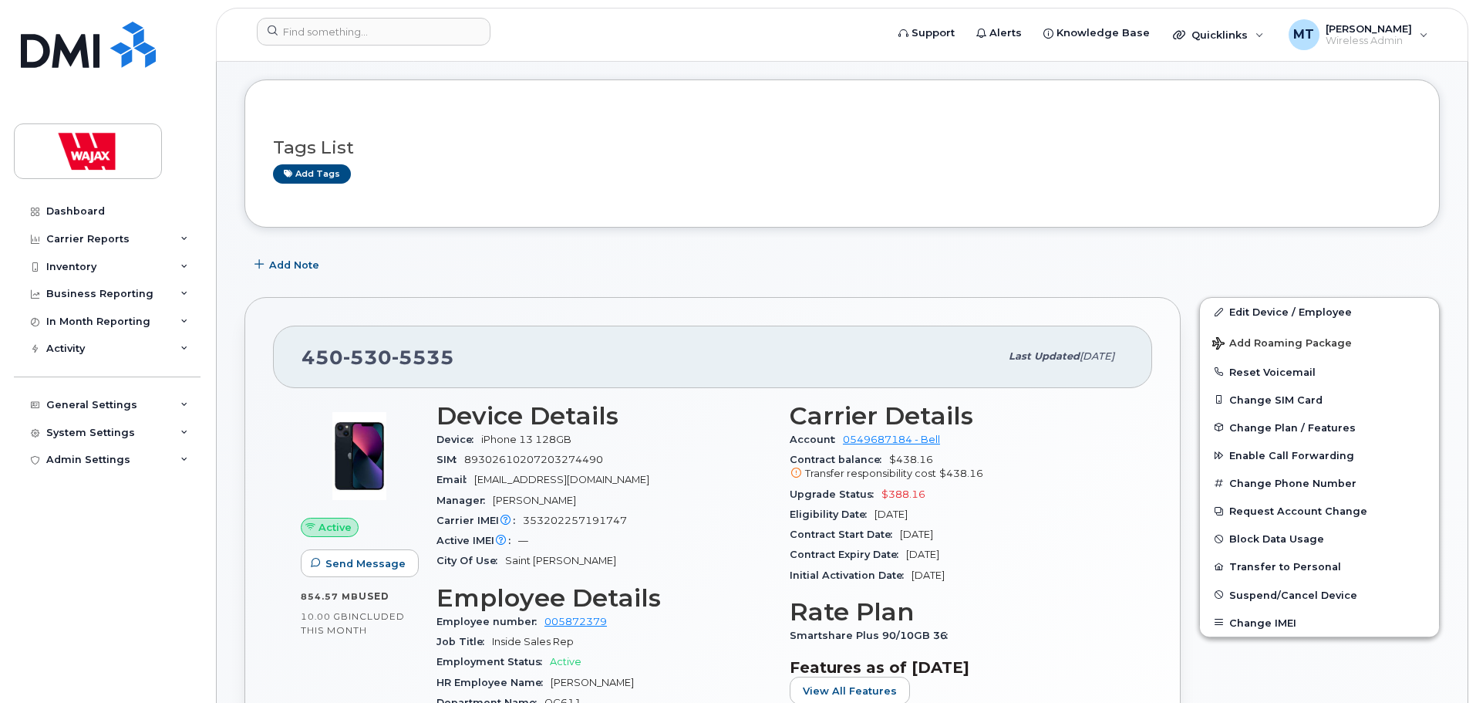
scroll to position [154, 0]
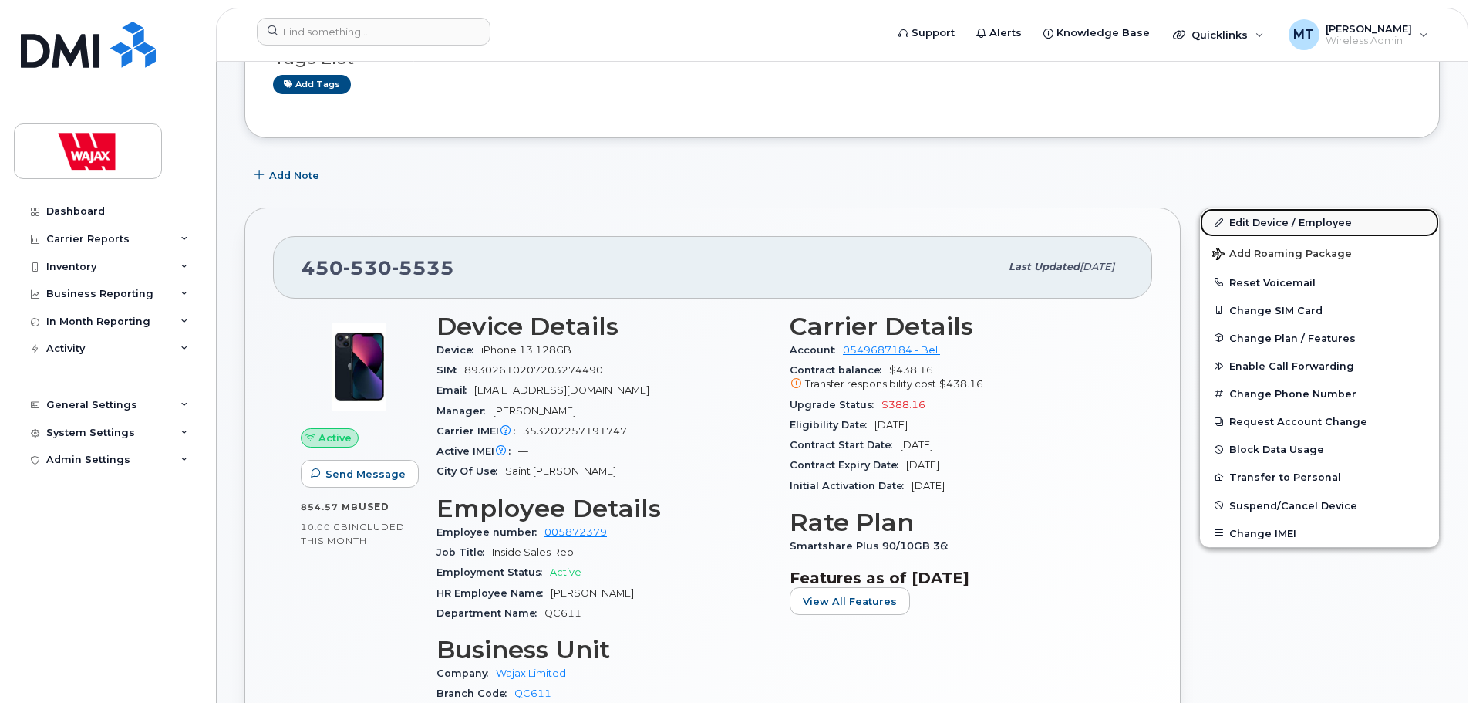
click at [1261, 225] on link "Edit Device / Employee" at bounding box center [1319, 222] width 239 height 28
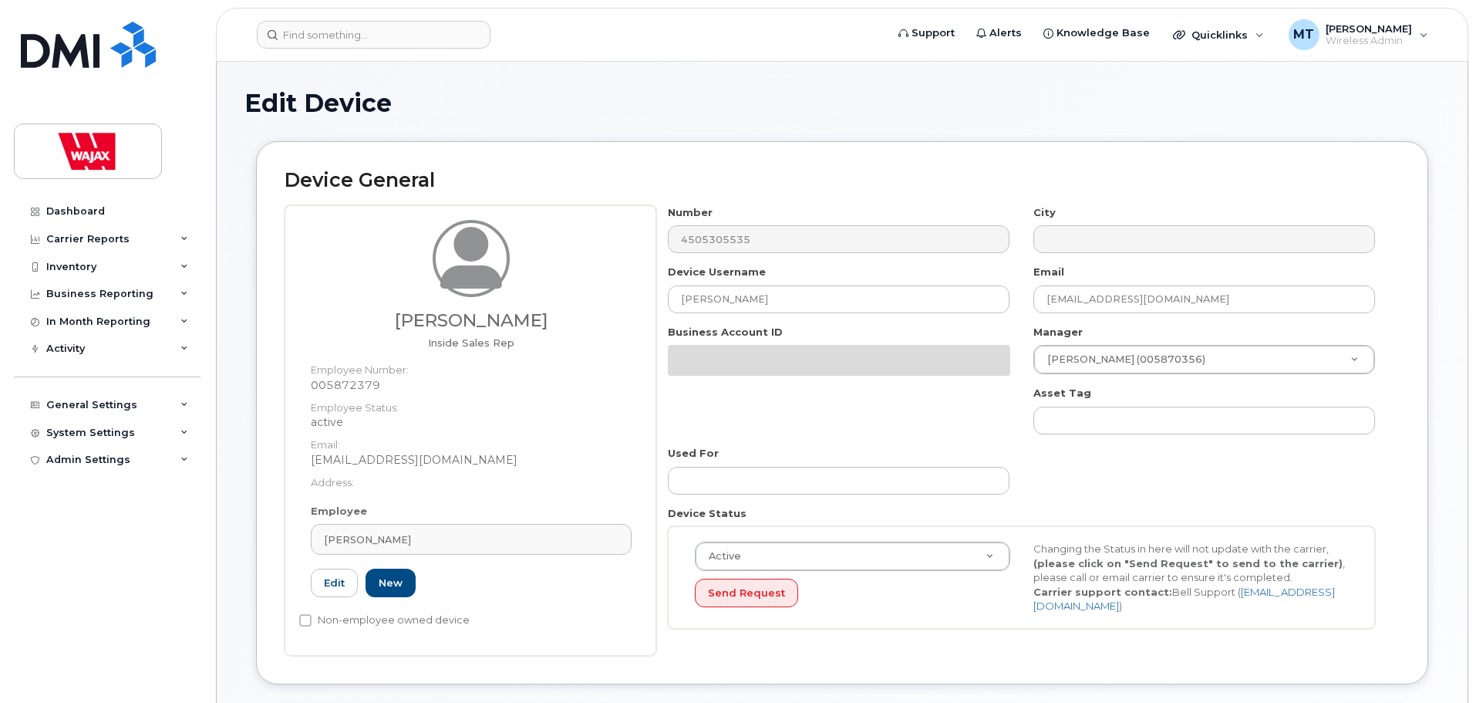
select select "23291732"
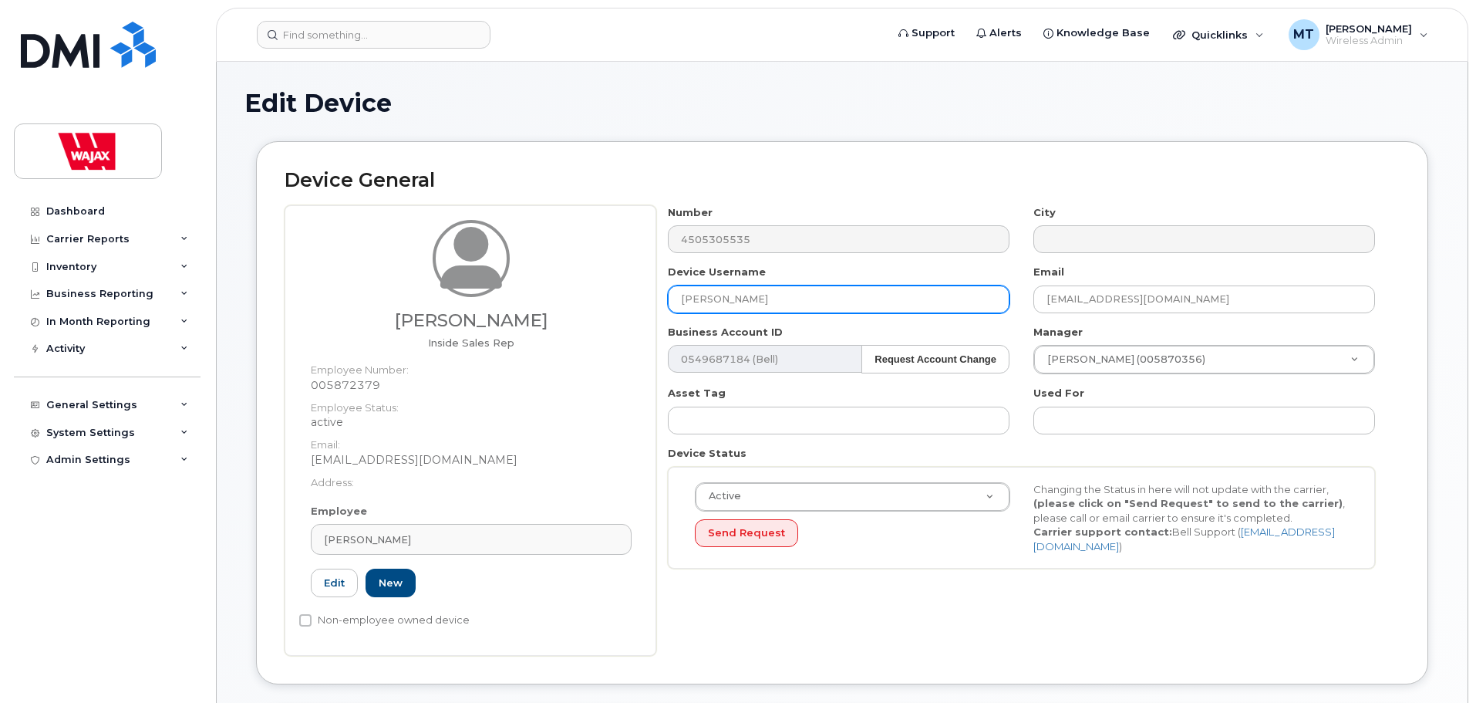
click at [682, 302] on input "[PERSON_NAME]" at bounding box center [839, 299] width 342 height 28
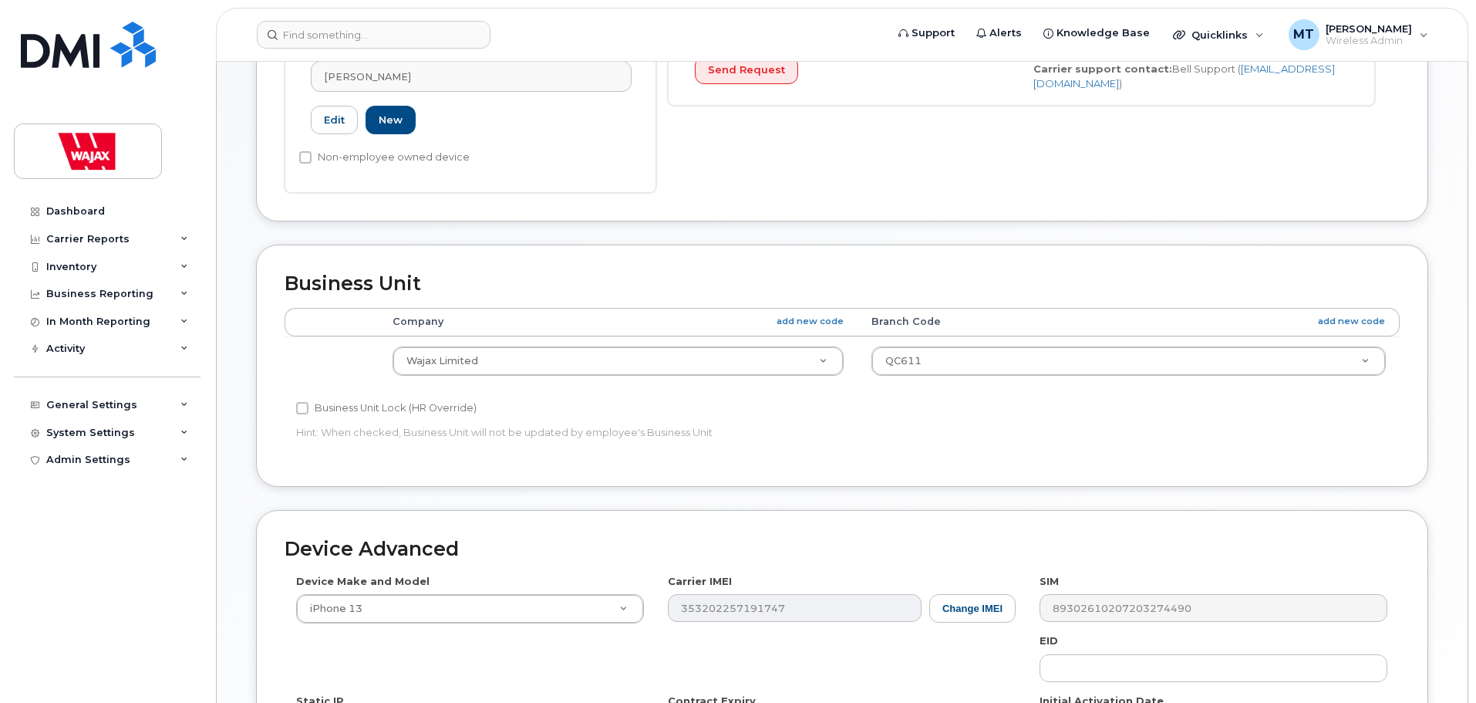
scroll to position [730, 0]
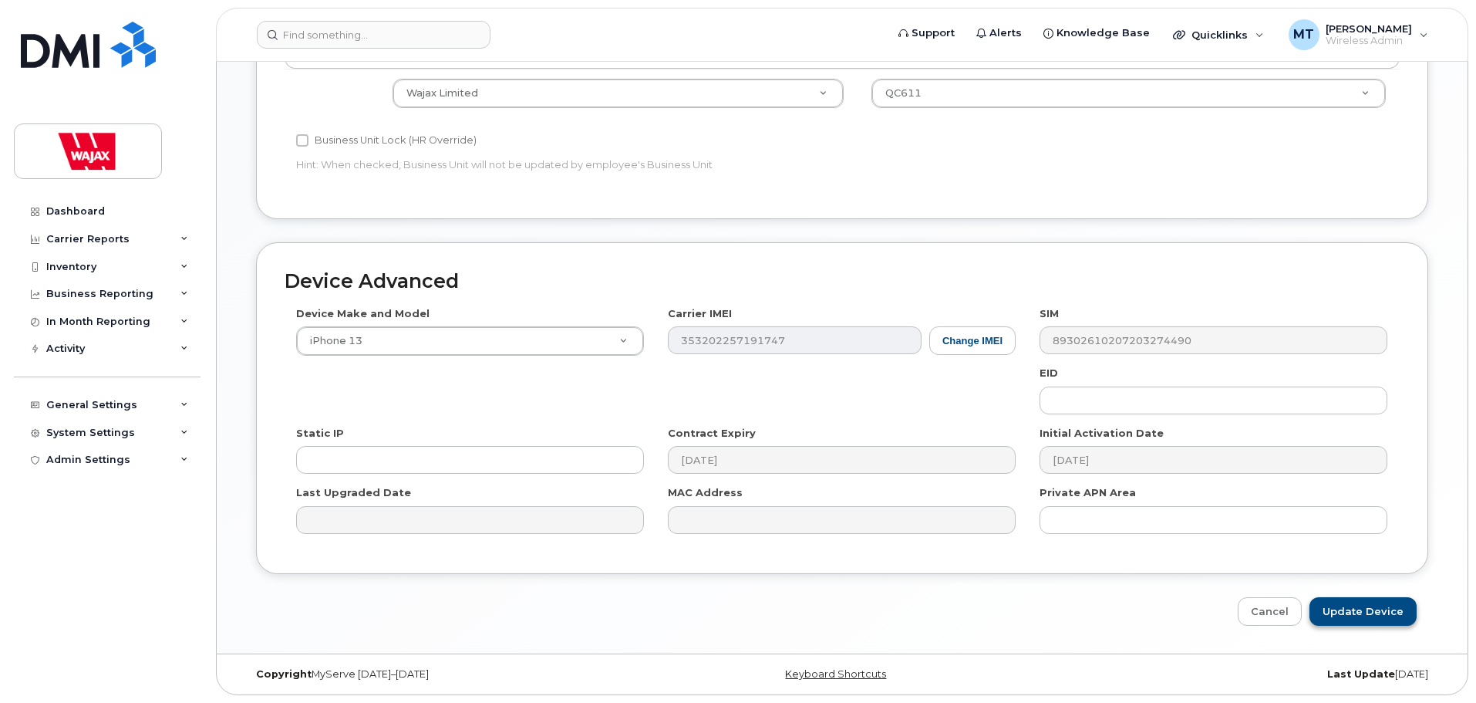
type input "S-[PERSON_NAME]"
click at [1334, 610] on input "Update Device" at bounding box center [1363, 611] width 107 height 29
type input "Saving..."
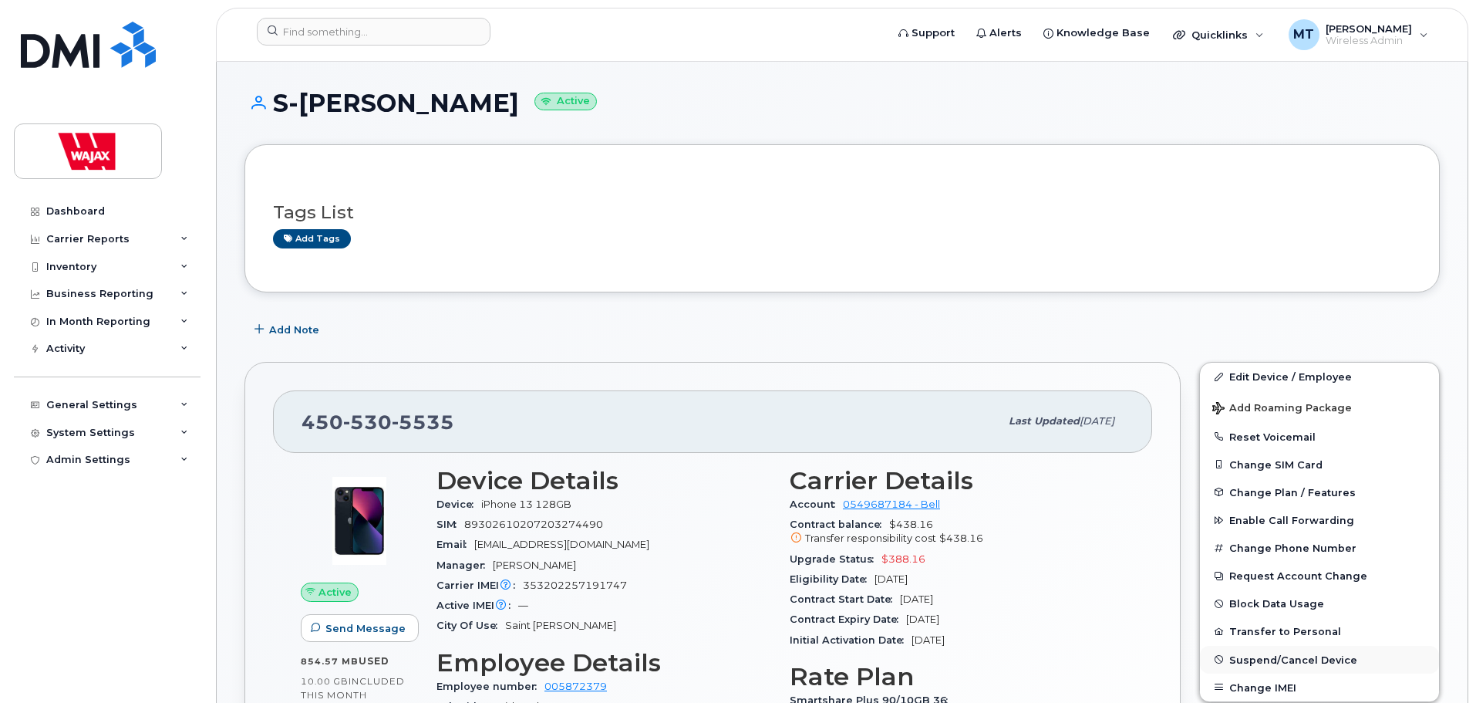
click at [1273, 664] on span "Suspend/Cancel Device" at bounding box center [1293, 659] width 128 height 12
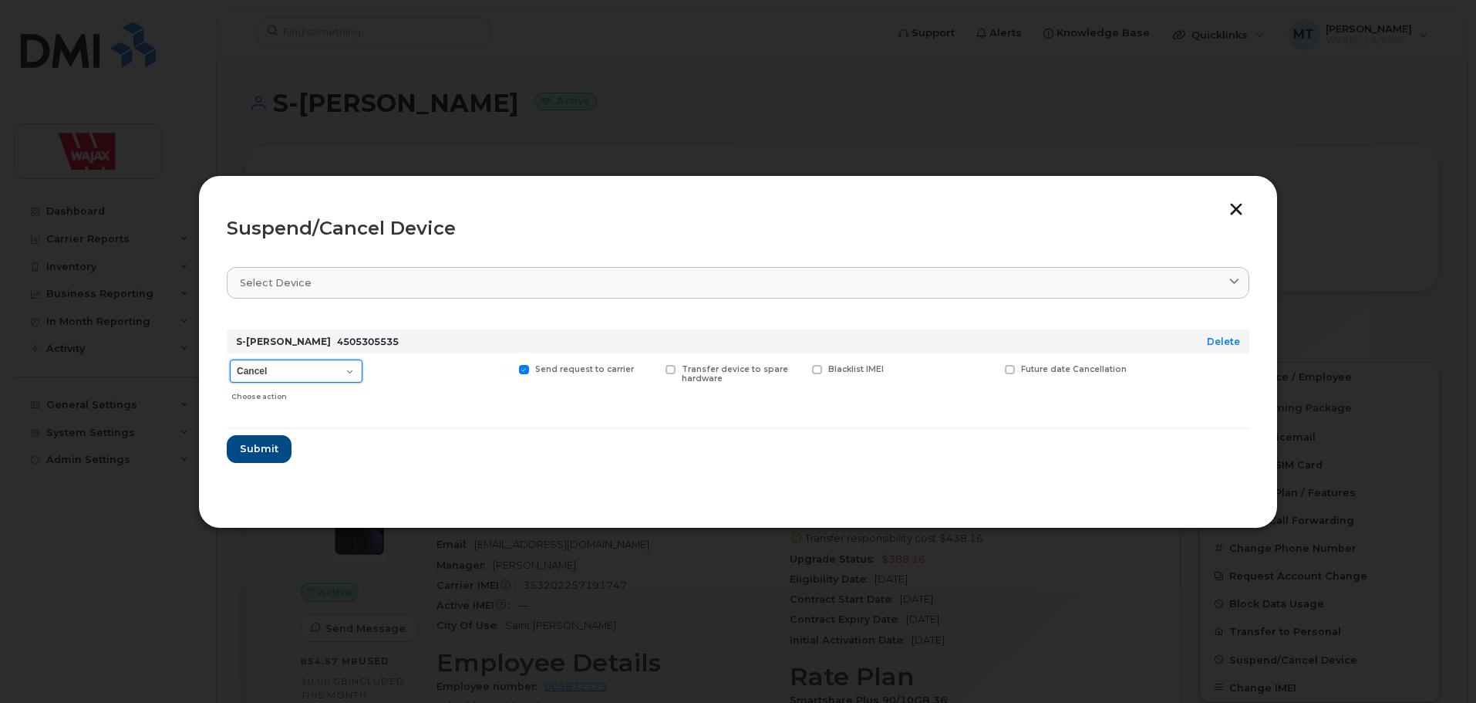
click at [298, 373] on select "Cancel Suspend - Extend Suspension Suspend - Reduced Rate Suspend - Full Rate S…" at bounding box center [296, 370] width 133 height 23
select select "[object Object]"
click at [230, 359] on select "Cancel Suspend - Extend Suspension Suspend - Reduced Rate Suspend - Full Rate S…" at bounding box center [296, 370] width 133 height 23
click at [260, 445] on span "Submit" at bounding box center [258, 448] width 39 height 15
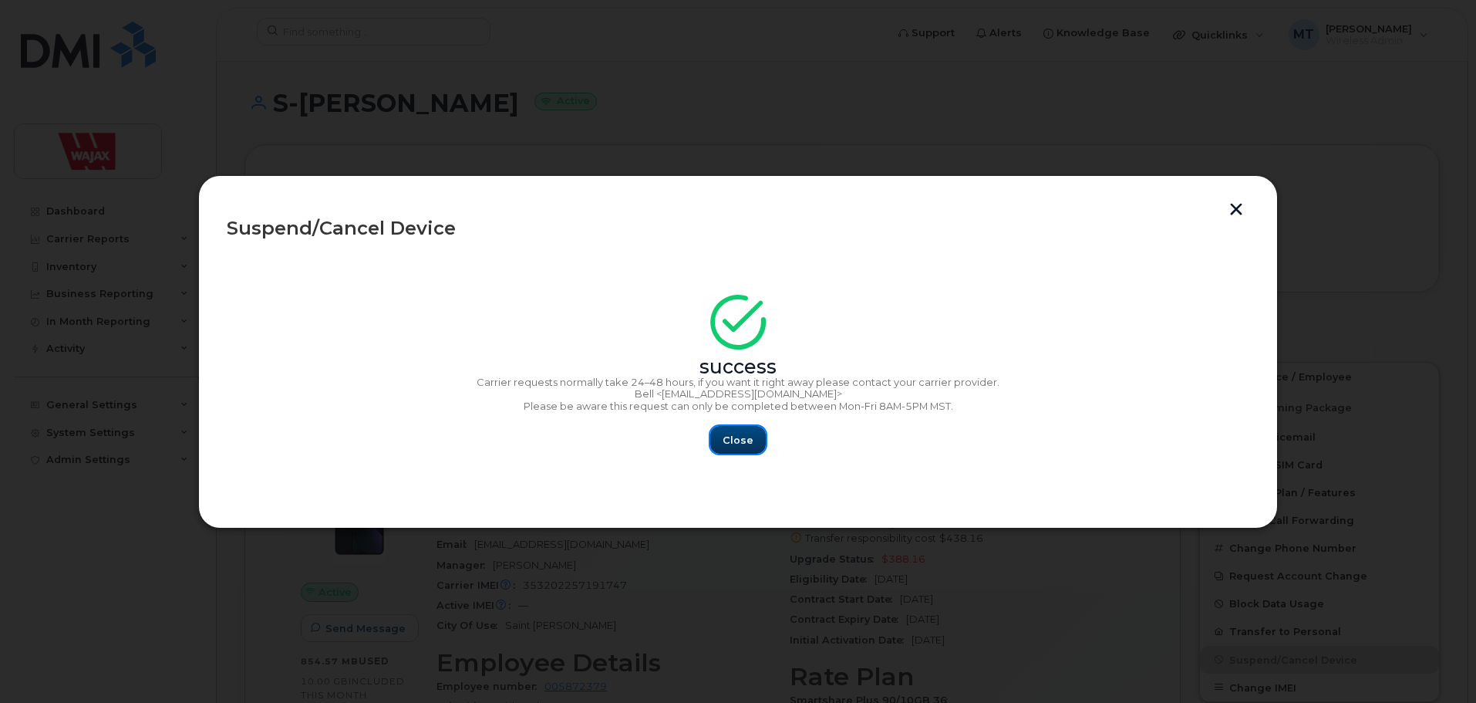
click at [727, 440] on span "Close" at bounding box center [738, 440] width 31 height 15
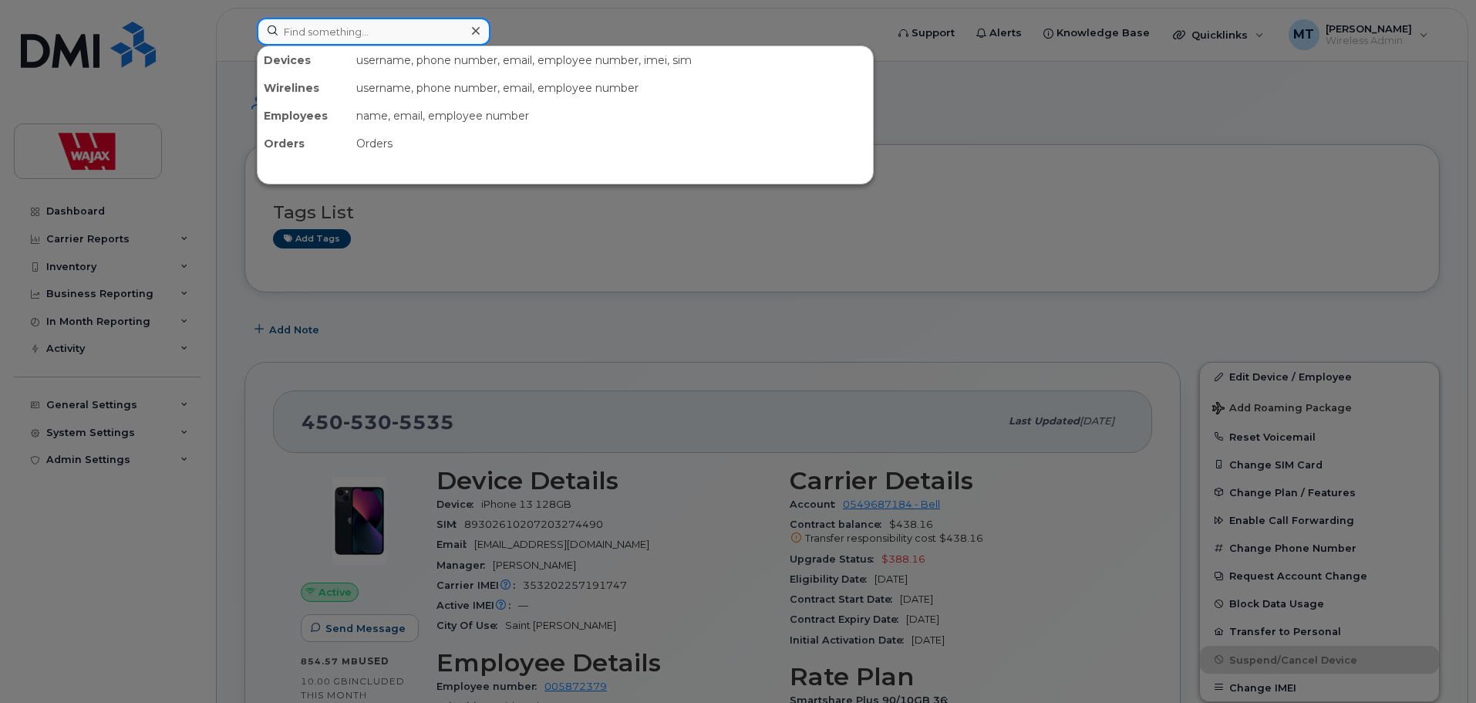
click at [399, 31] on input at bounding box center [374, 32] width 234 height 28
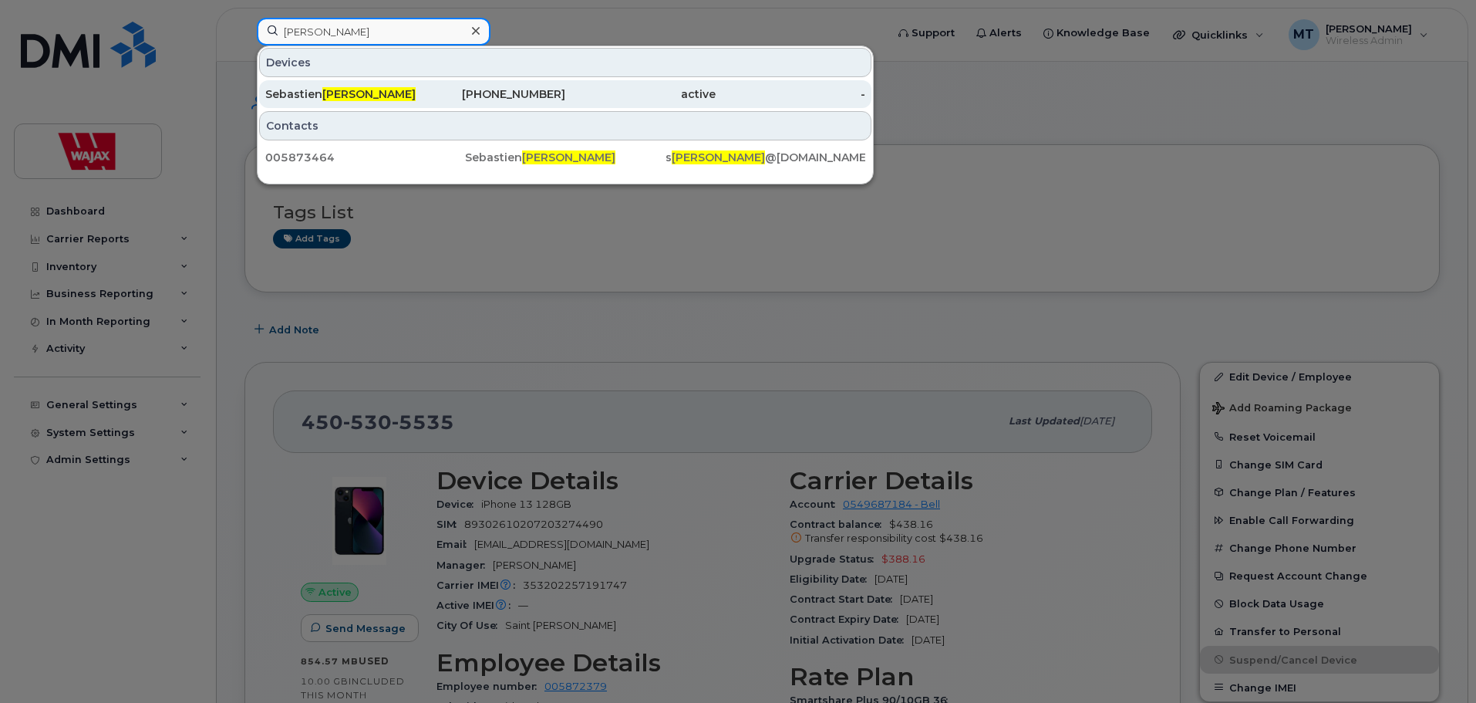
type input "dugal"
click at [413, 93] on div "Sebastien Dugal" at bounding box center [340, 93] width 150 height 15
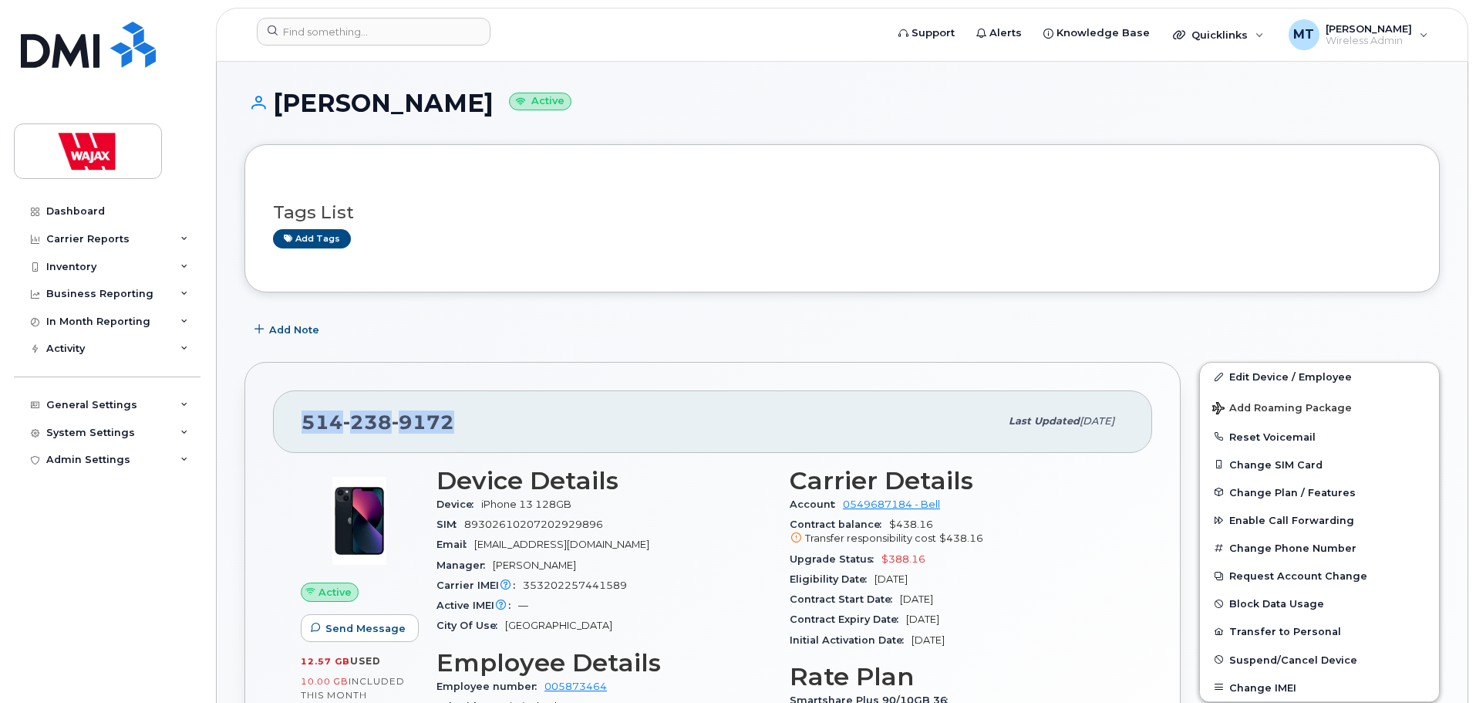
drag, startPoint x: 464, startPoint y: 425, endPoint x: 305, endPoint y: 437, distance: 159.4
click at [305, 437] on div "514 238 9172" at bounding box center [651, 421] width 698 height 32
copy span "514 238 9172"
